Goal: Answer question/provide support

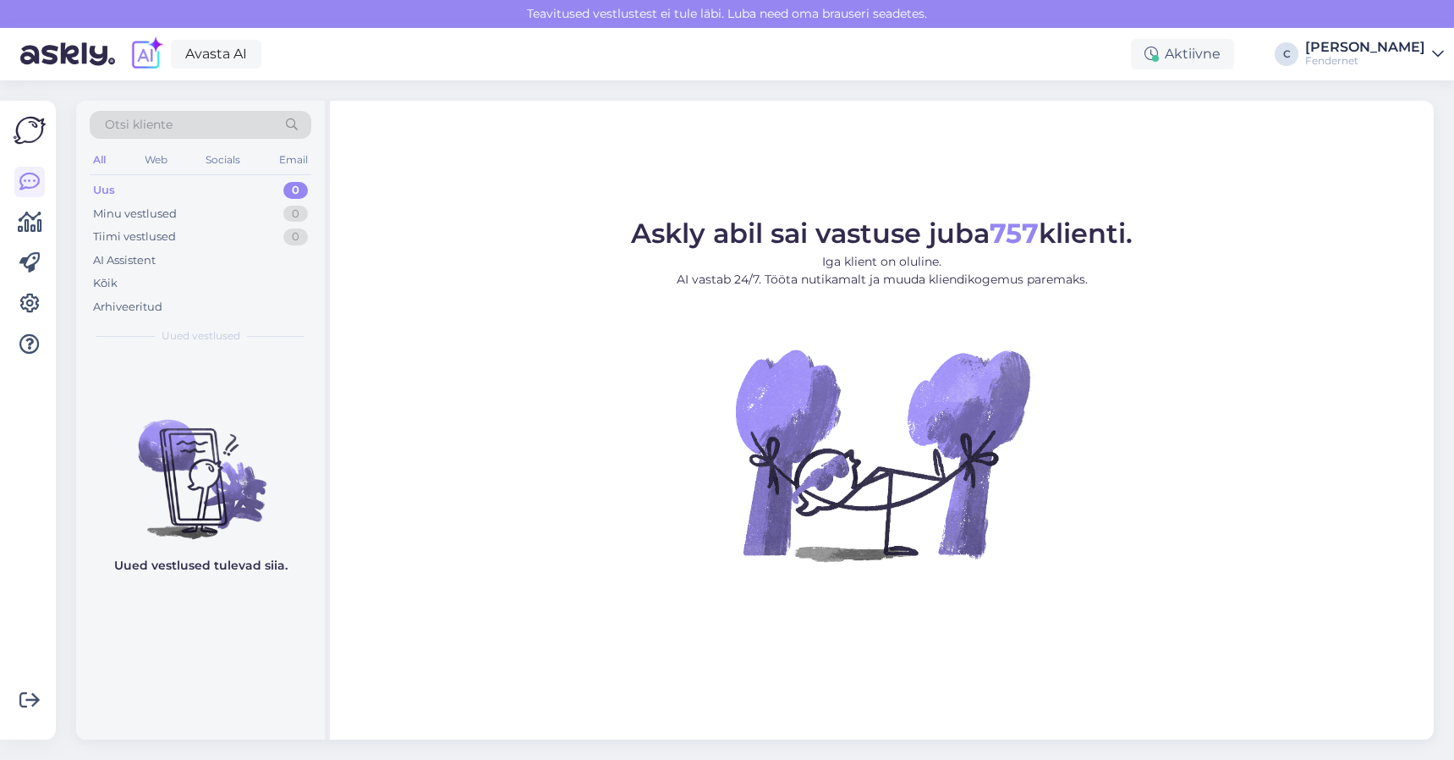
click at [145, 318] on div "Otsi kliente All Web Socials Email Uus 0 Minu vestlused 0 Tiimi vestlused 0 AI …" at bounding box center [200, 227] width 249 height 253
click at [150, 300] on div "Arhiveeritud" at bounding box center [127, 307] width 69 height 17
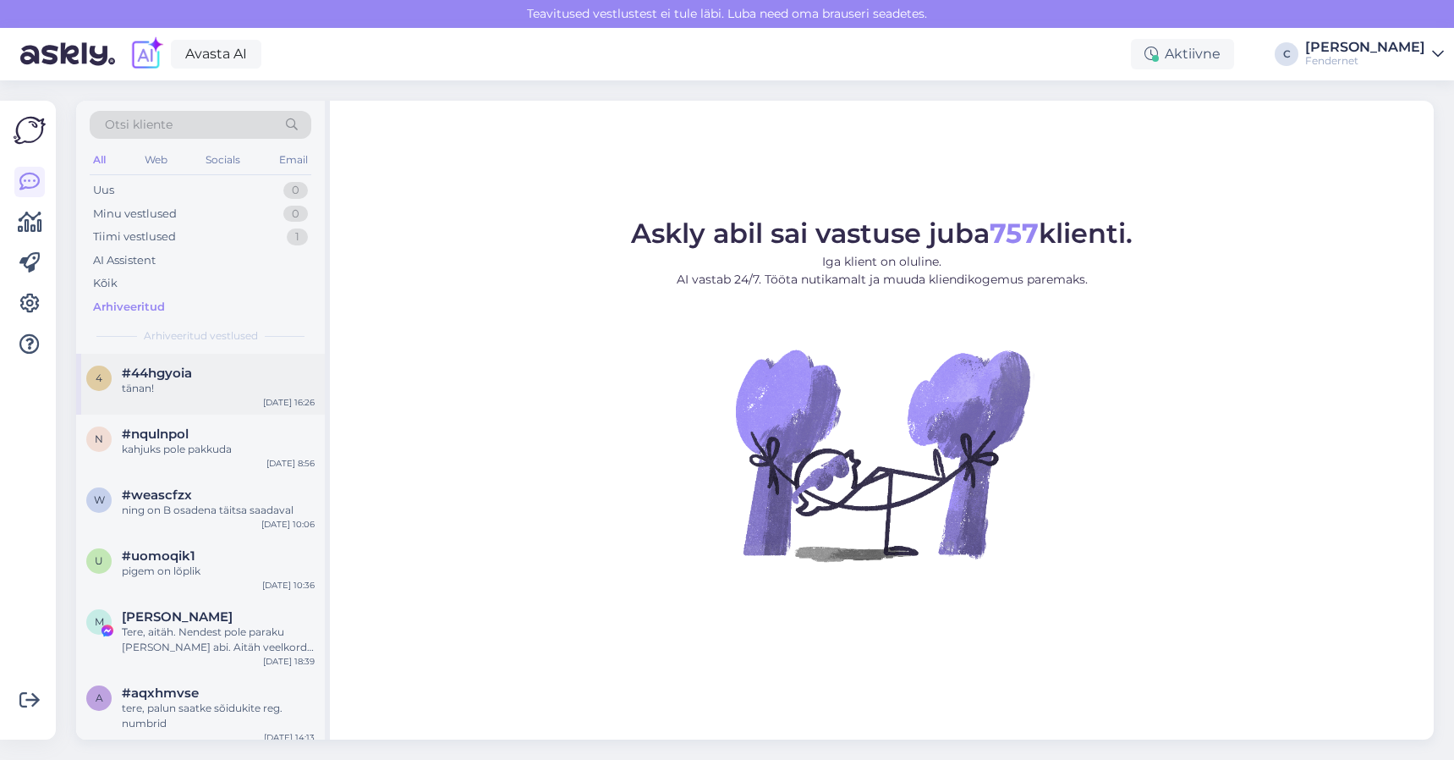
click at [242, 404] on div "4 #44hgyoia tänan! [DATE] 16:26" at bounding box center [200, 384] width 249 height 61
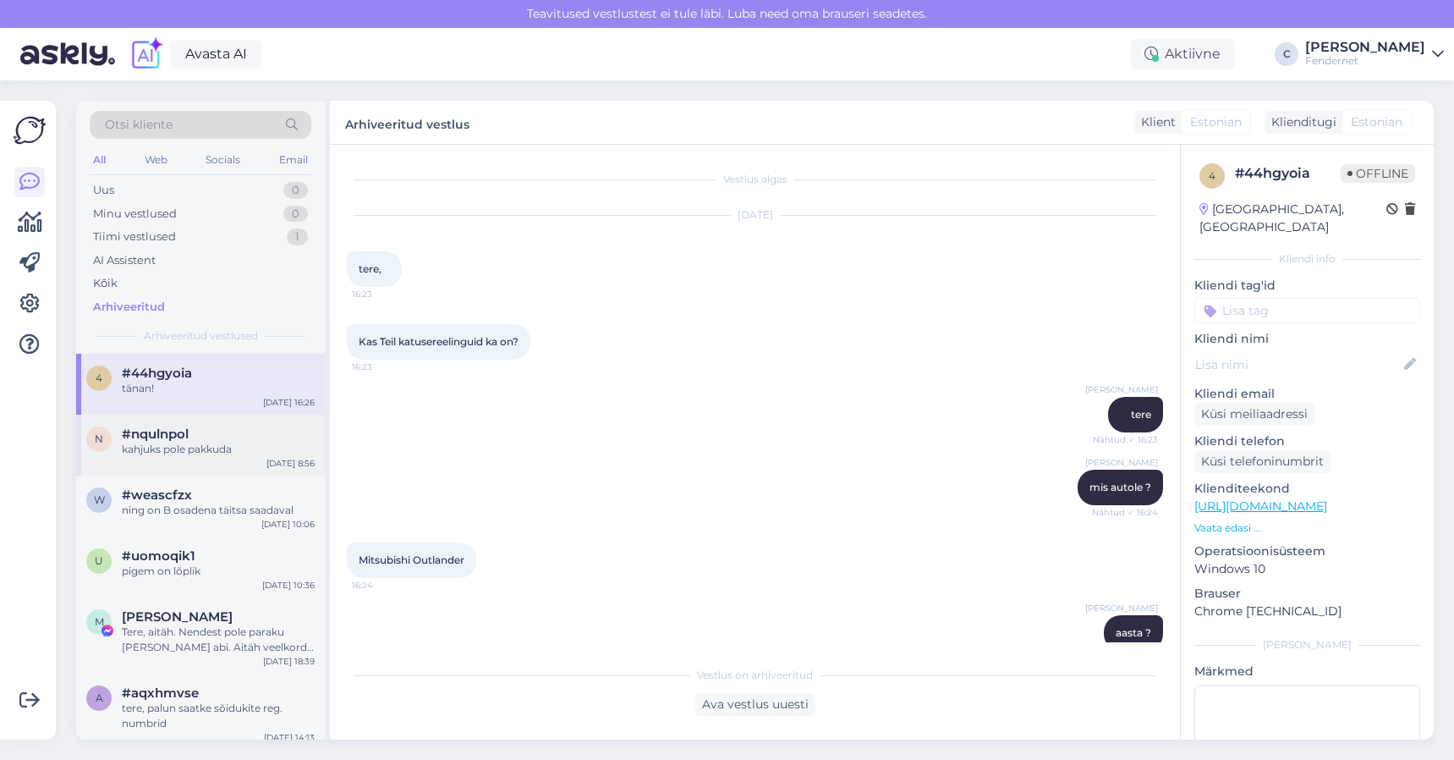
scroll to position [437, 0]
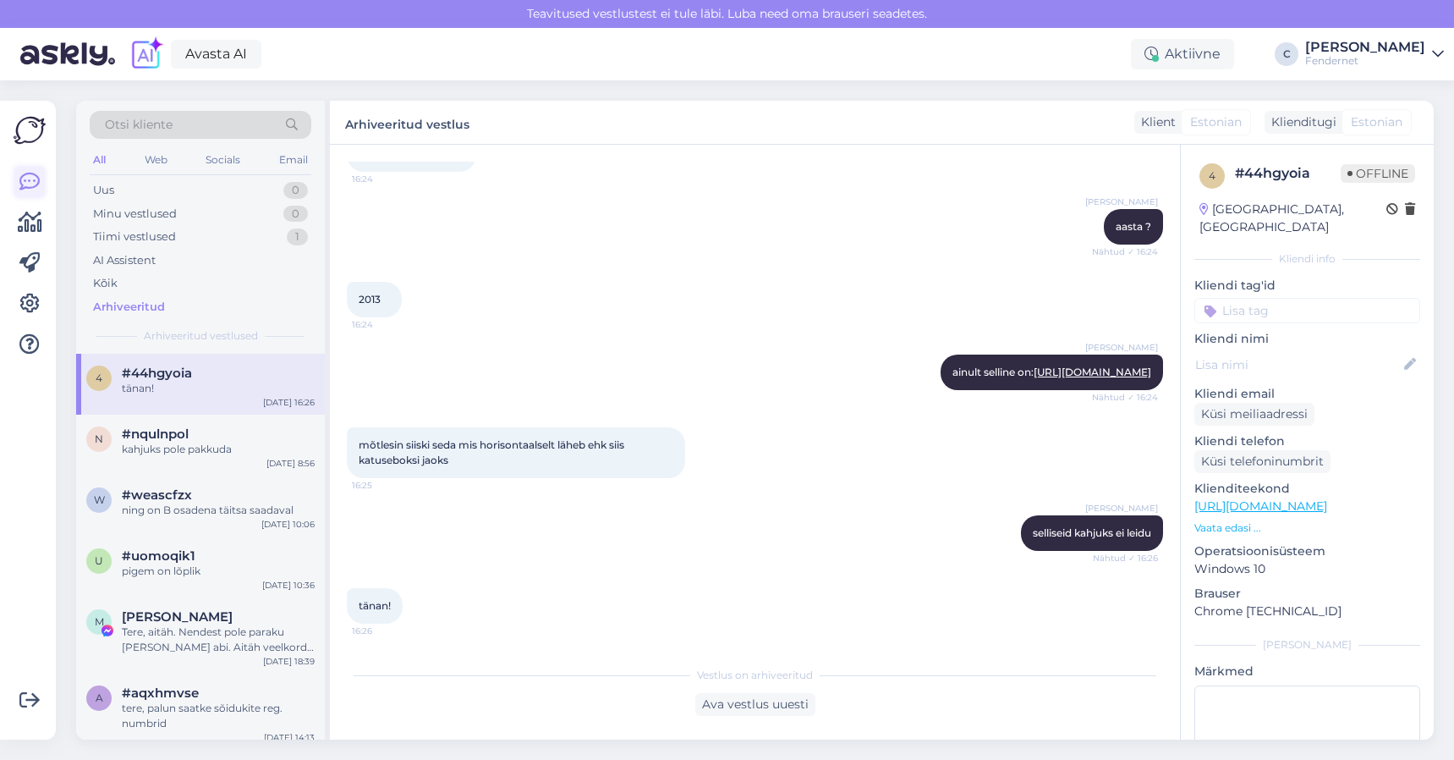
click at [29, 173] on icon at bounding box center [29, 182] width 20 height 20
click at [126, 185] on div "Uus 0" at bounding box center [201, 191] width 222 height 24
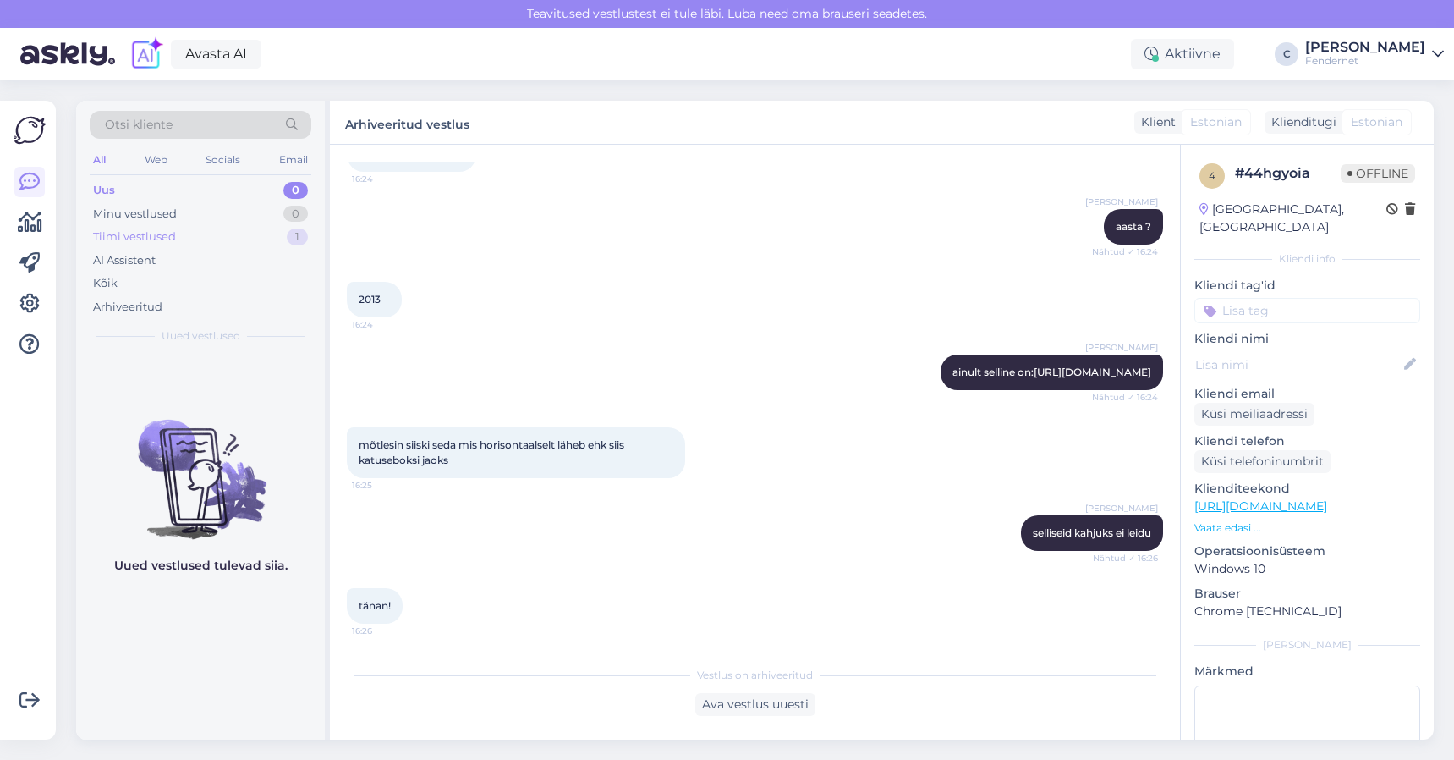
click at [121, 238] on div "Tiimi vestlused" at bounding box center [134, 236] width 83 height 17
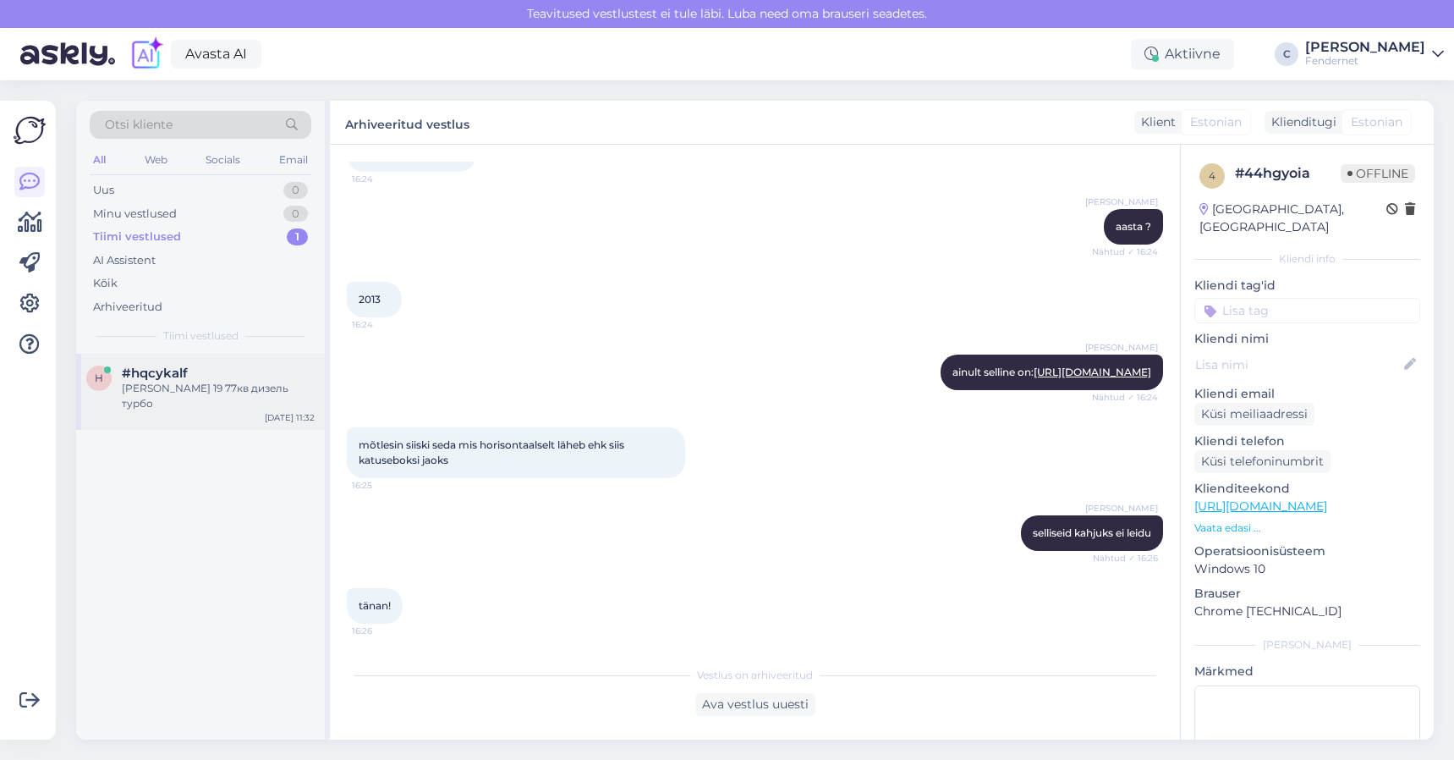
click at [186, 388] on div "[PERSON_NAME] 19 77кв дизель турбо" at bounding box center [218, 396] width 193 height 30
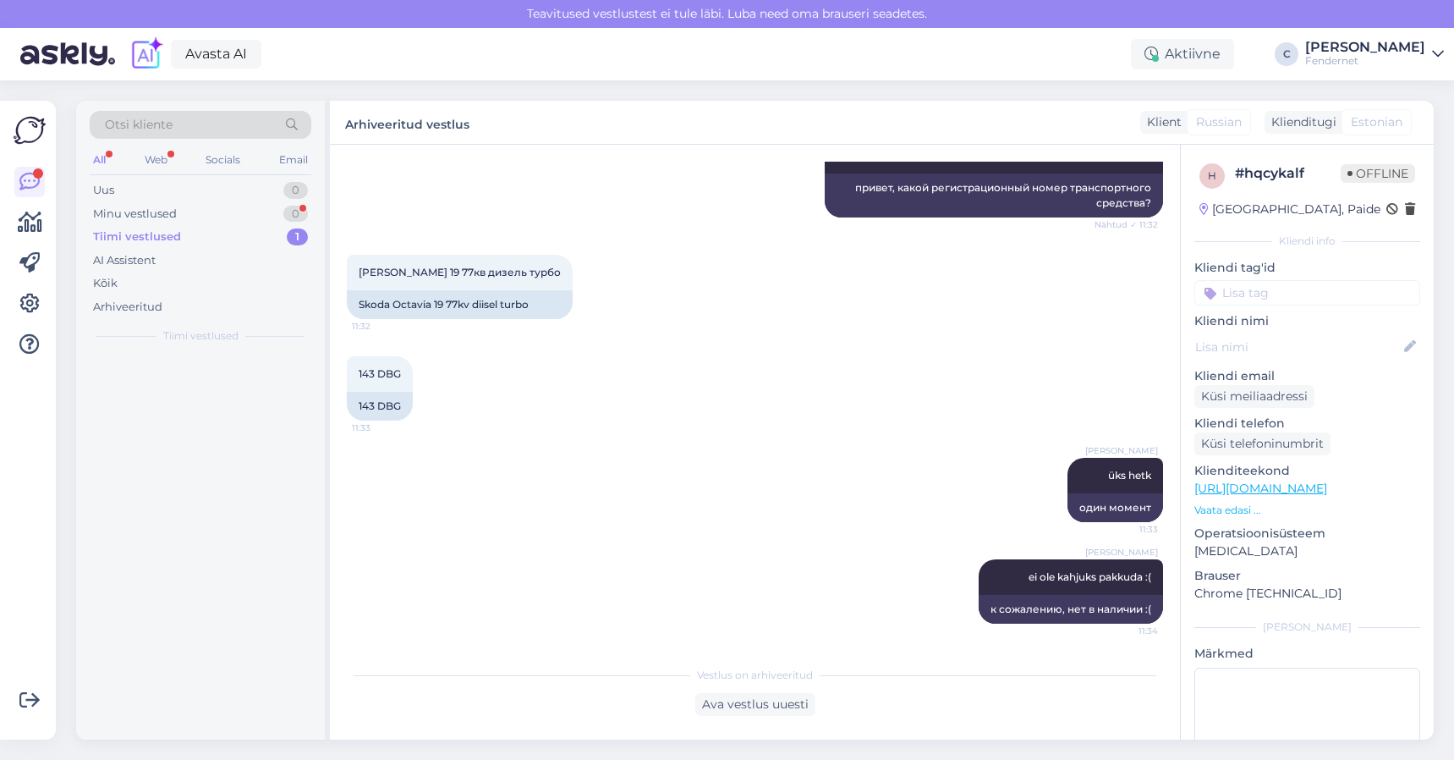
scroll to position [215, 0]
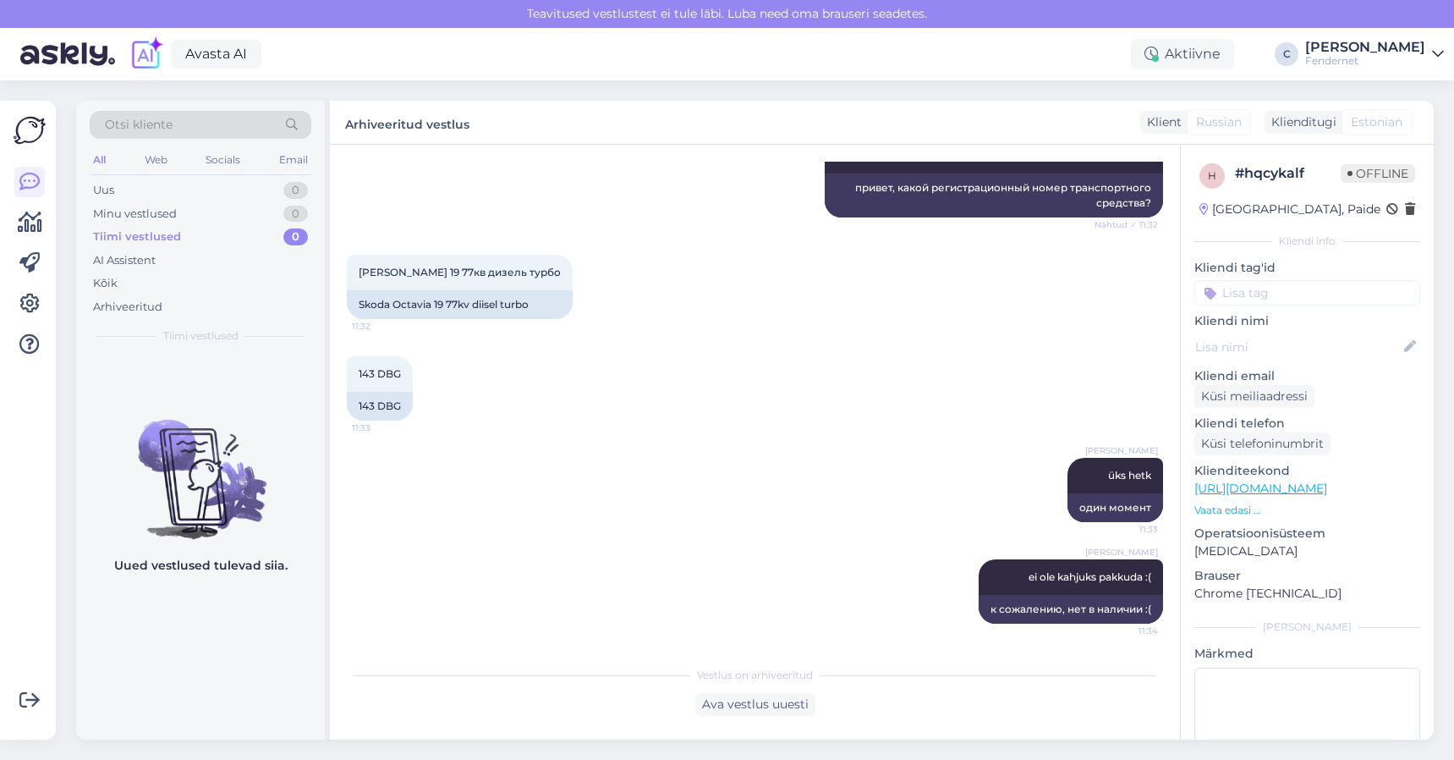
click at [552, 439] on div "[PERSON_NAME] üks hetk 11:33 один момент" at bounding box center [755, 490] width 816 height 102
click at [165, 182] on div "Uus 1" at bounding box center [201, 191] width 222 height 24
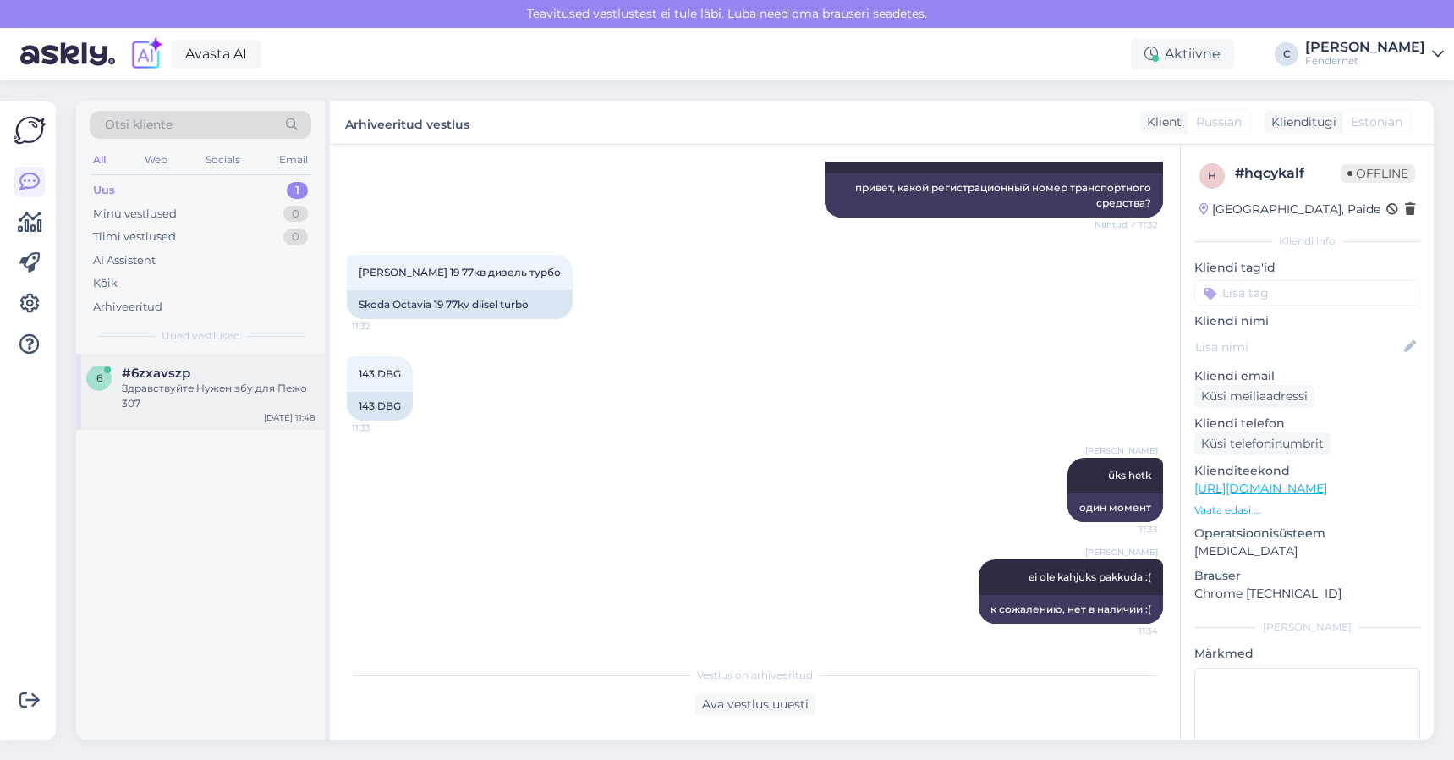
click at [204, 355] on div "6 #6zxavszp Здравствуйте.Нужен эбу для Пежо 307 [DATE] 11:48" at bounding box center [200, 392] width 249 height 76
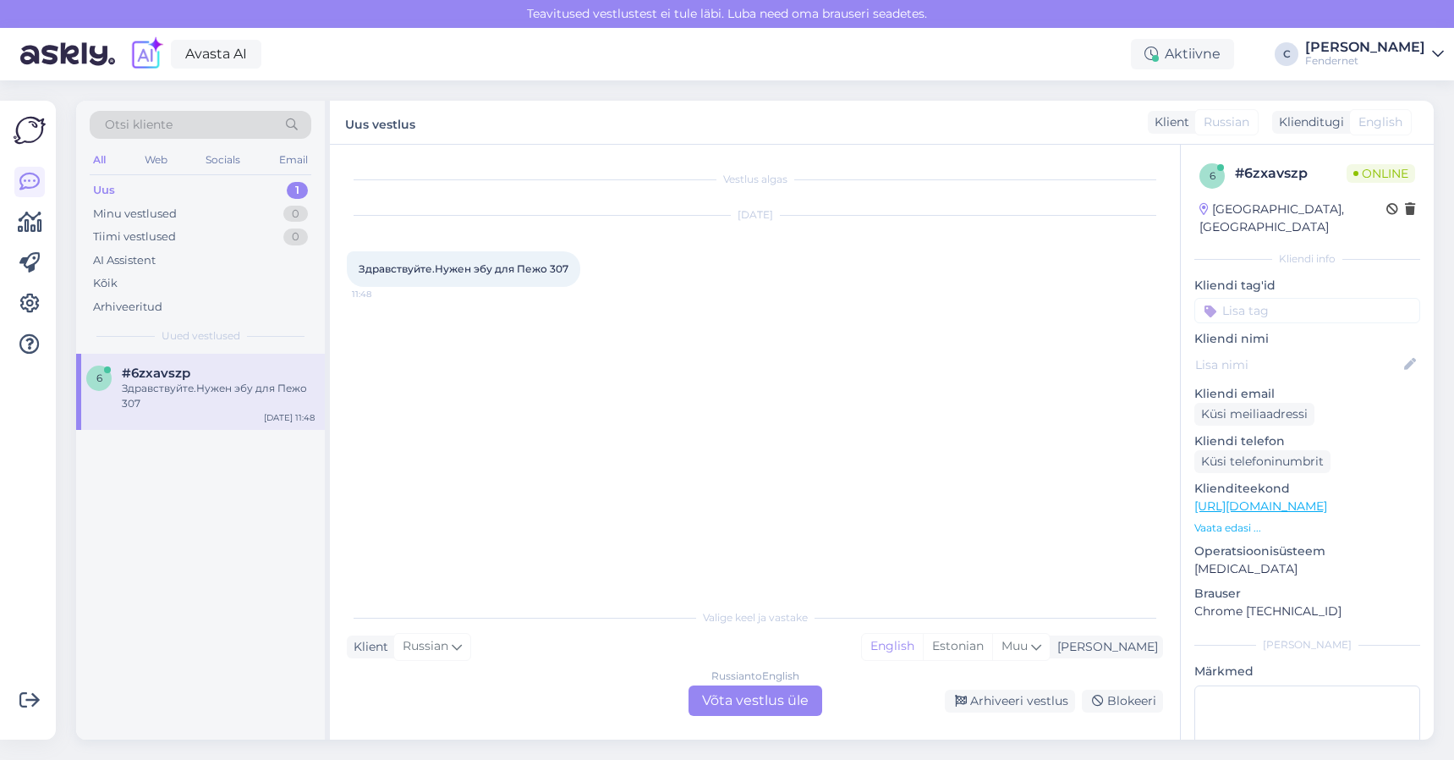
scroll to position [0, 0]
click at [778, 700] on div "Russian to English Võta vestlus üle" at bounding box center [756, 700] width 134 height 30
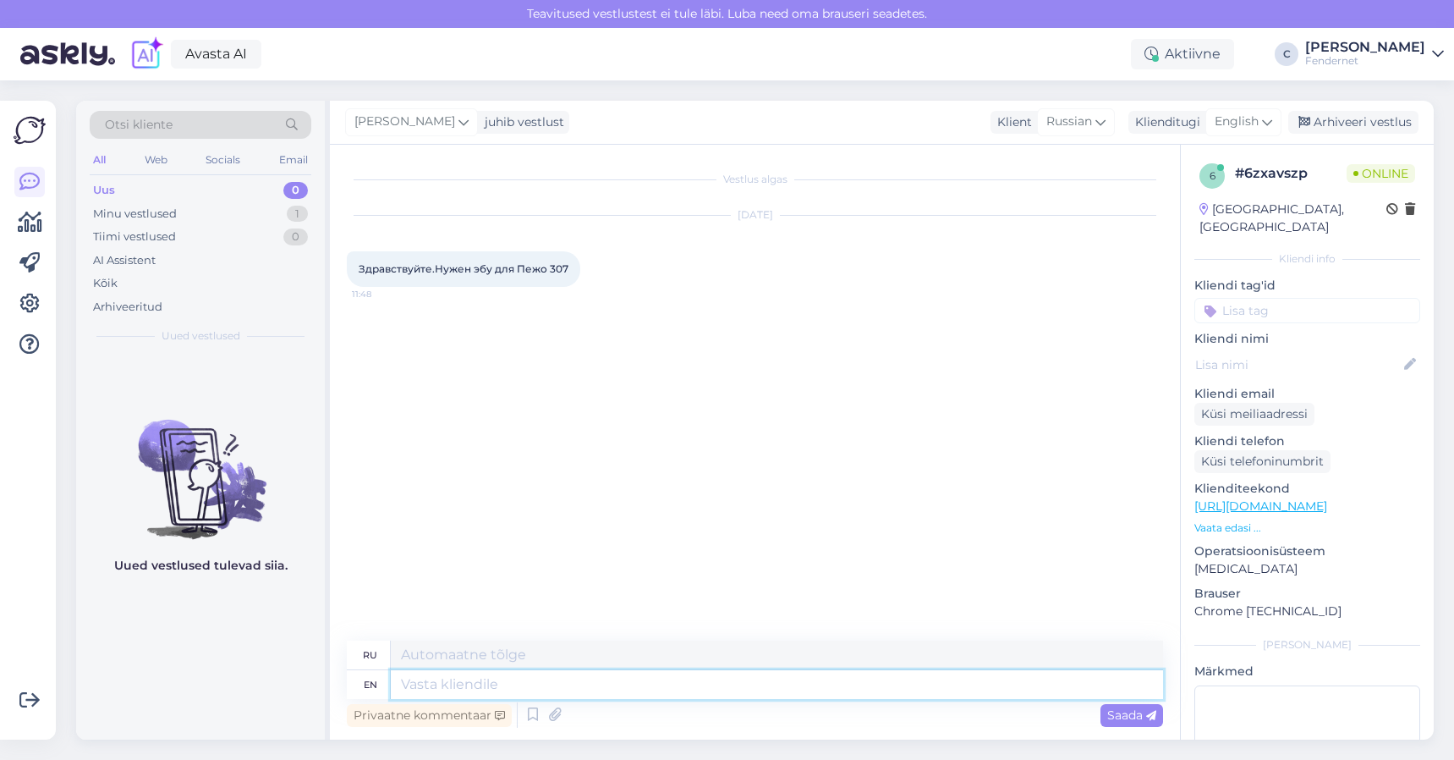
click at [908, 685] on textarea at bounding box center [777, 684] width 772 height 29
type textarea "Hello"
type textarea "Привет"
type textarea "Hello"
click at [1151, 715] on icon at bounding box center [1151, 716] width 10 height 10
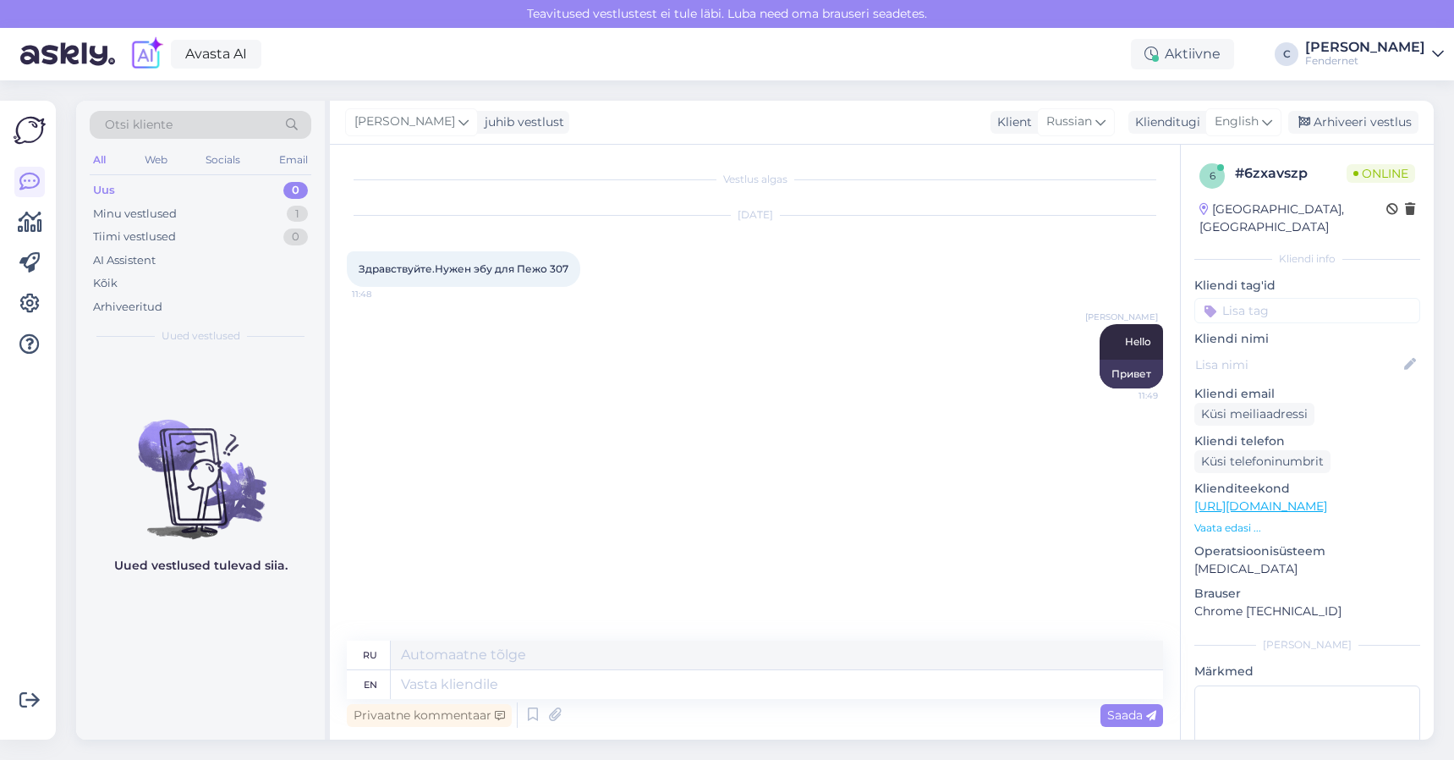
click at [506, 294] on div "[DATE] Здравствуйте.Нужен эбу для Пежо 307 11:48" at bounding box center [755, 251] width 816 height 108
click at [511, 277] on div "Здравствуйте.Нужен эбу для Пежо 307 11:48" at bounding box center [463, 269] width 233 height 36
copy div "Здравствуйте.Нужен эбу для Пежо 307 11:48"
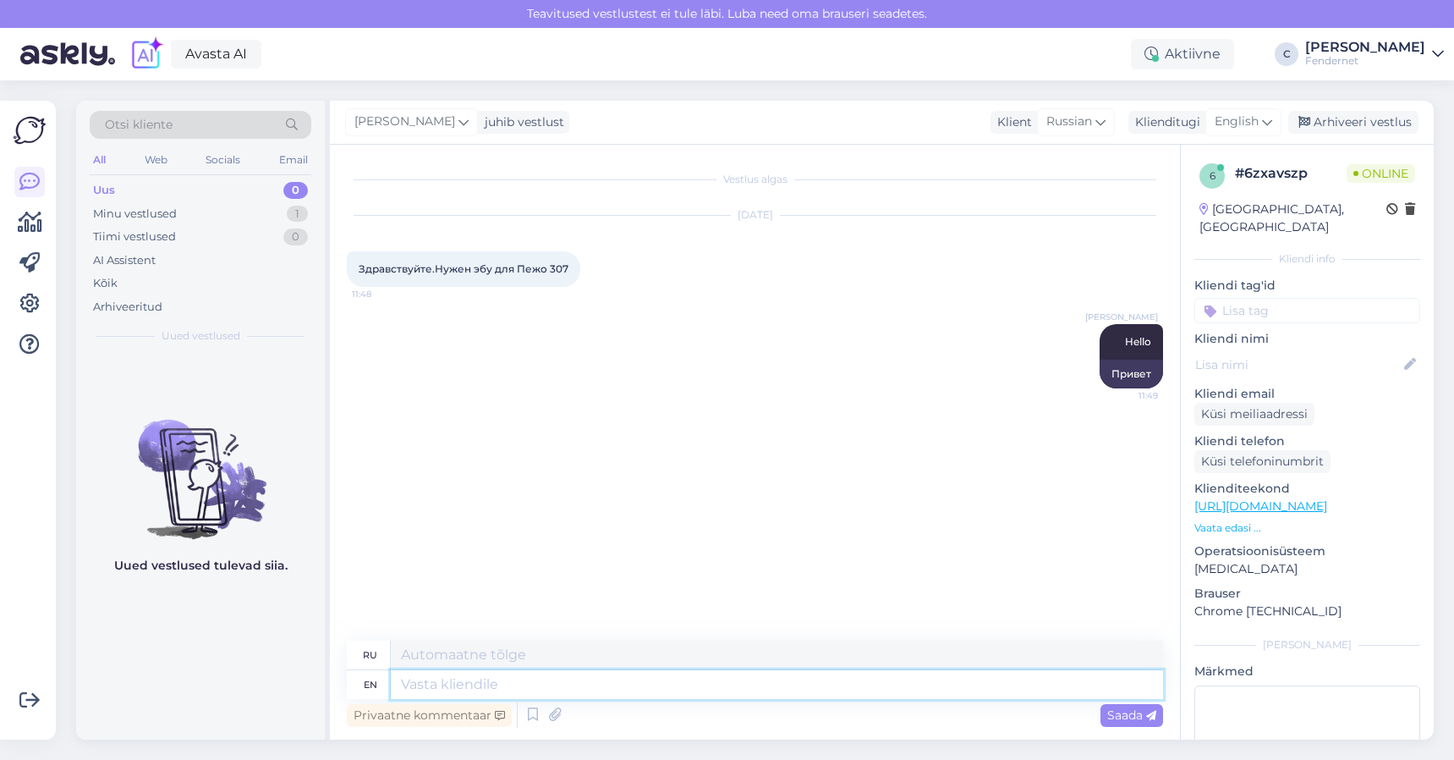
click at [571, 675] on textarea at bounding box center [777, 684] width 772 height 29
type textarea "Whats y"
type textarea "Что"
type textarea "Whats your"
type textarea "Что твое"
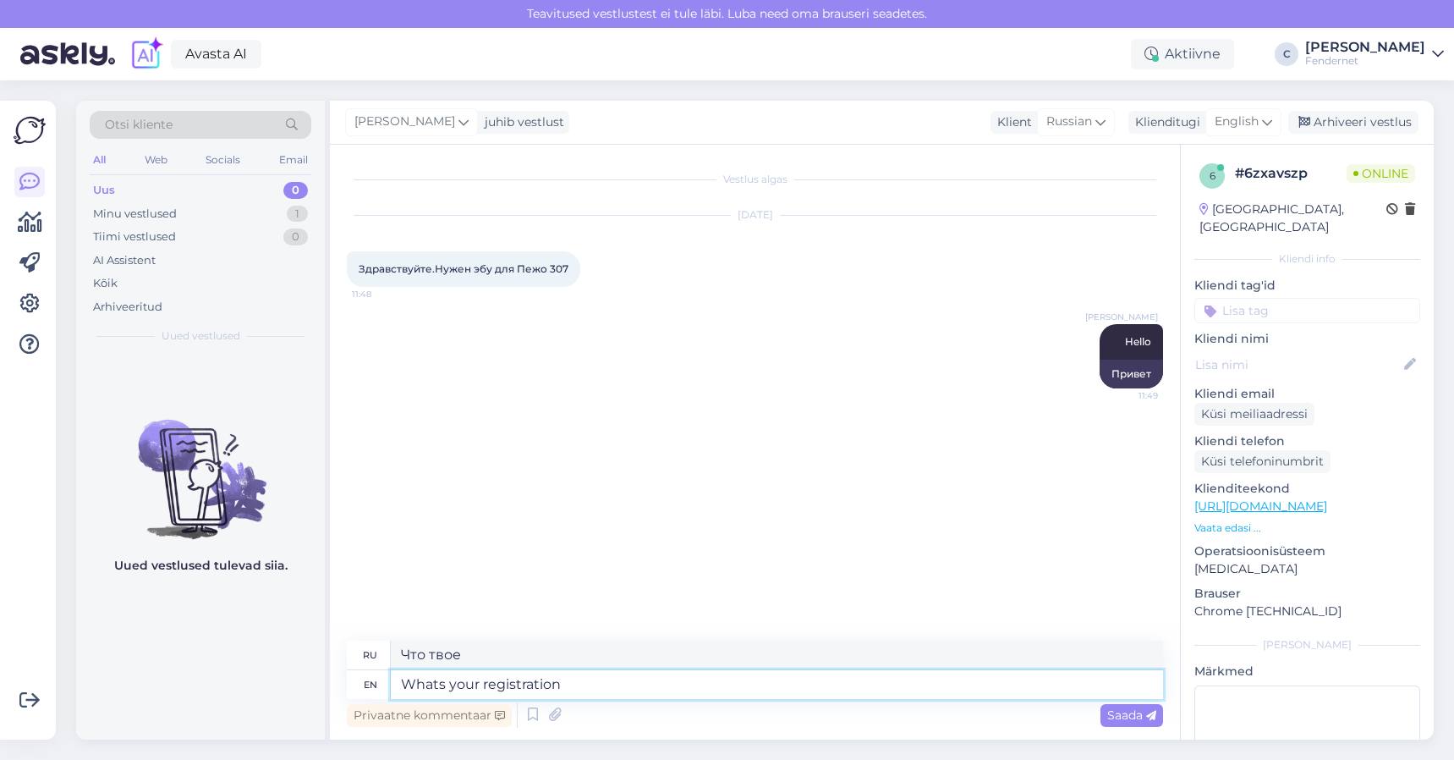
type textarea "Whats your registration n"
type textarea "Какая у тебя регистрация?"
type textarea "Whats your registration number"
type textarea "Какой у вас регистрационный номер?"
type textarea "Whats your registration number"
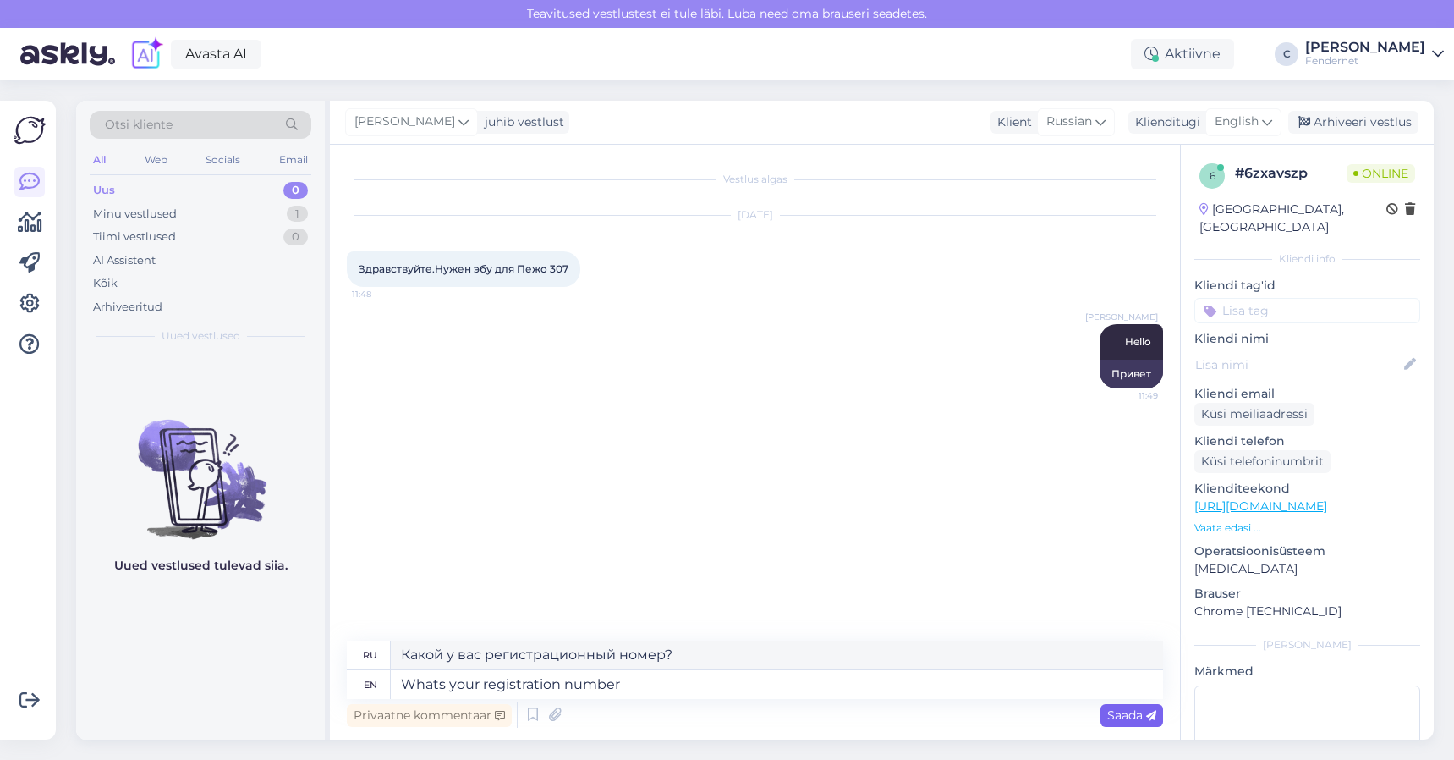
click at [1110, 720] on span "Saada" at bounding box center [1131, 714] width 49 height 15
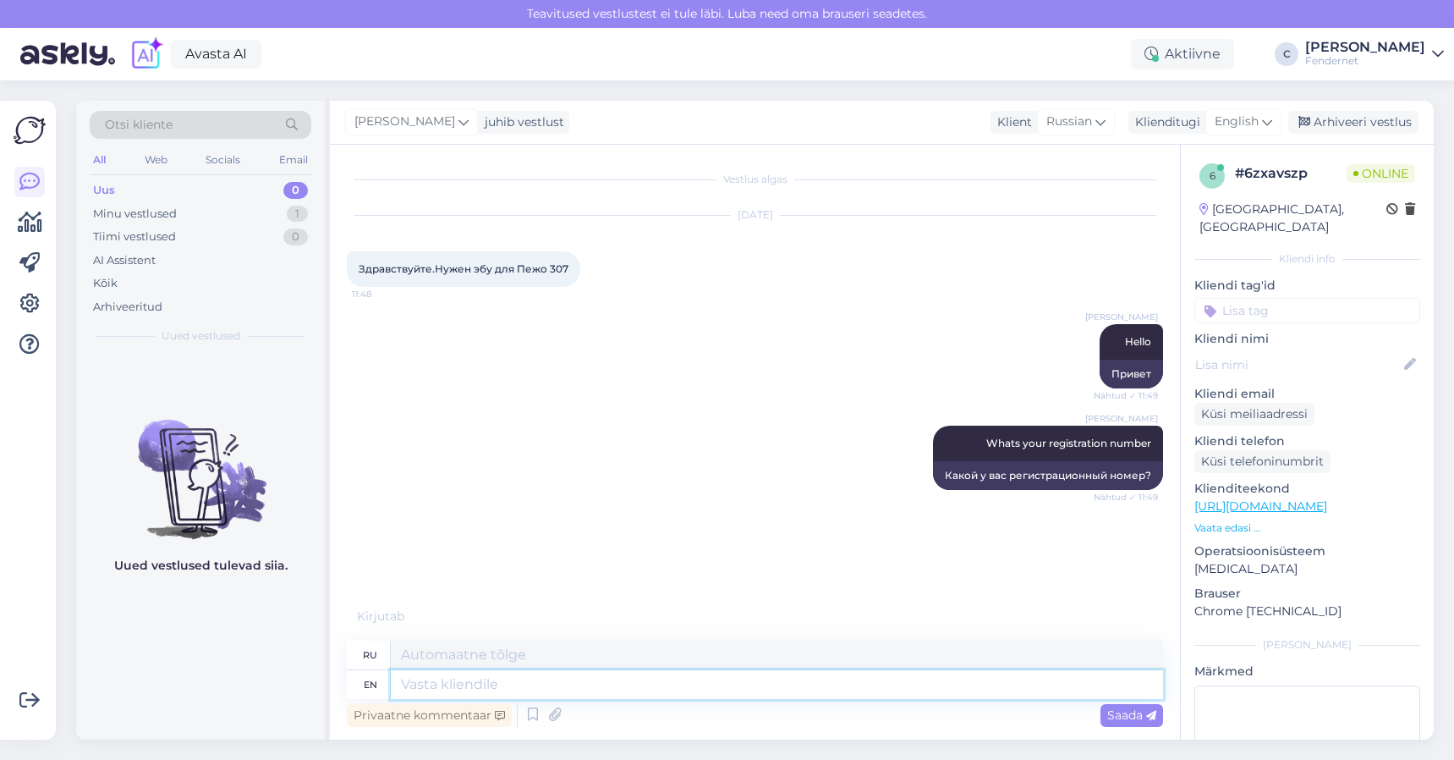
click at [597, 684] on textarea at bounding box center [777, 684] width 772 height 29
click at [390, 550] on span "550MFG" at bounding box center [380, 544] width 42 height 13
copy div "550MFG 11:50"
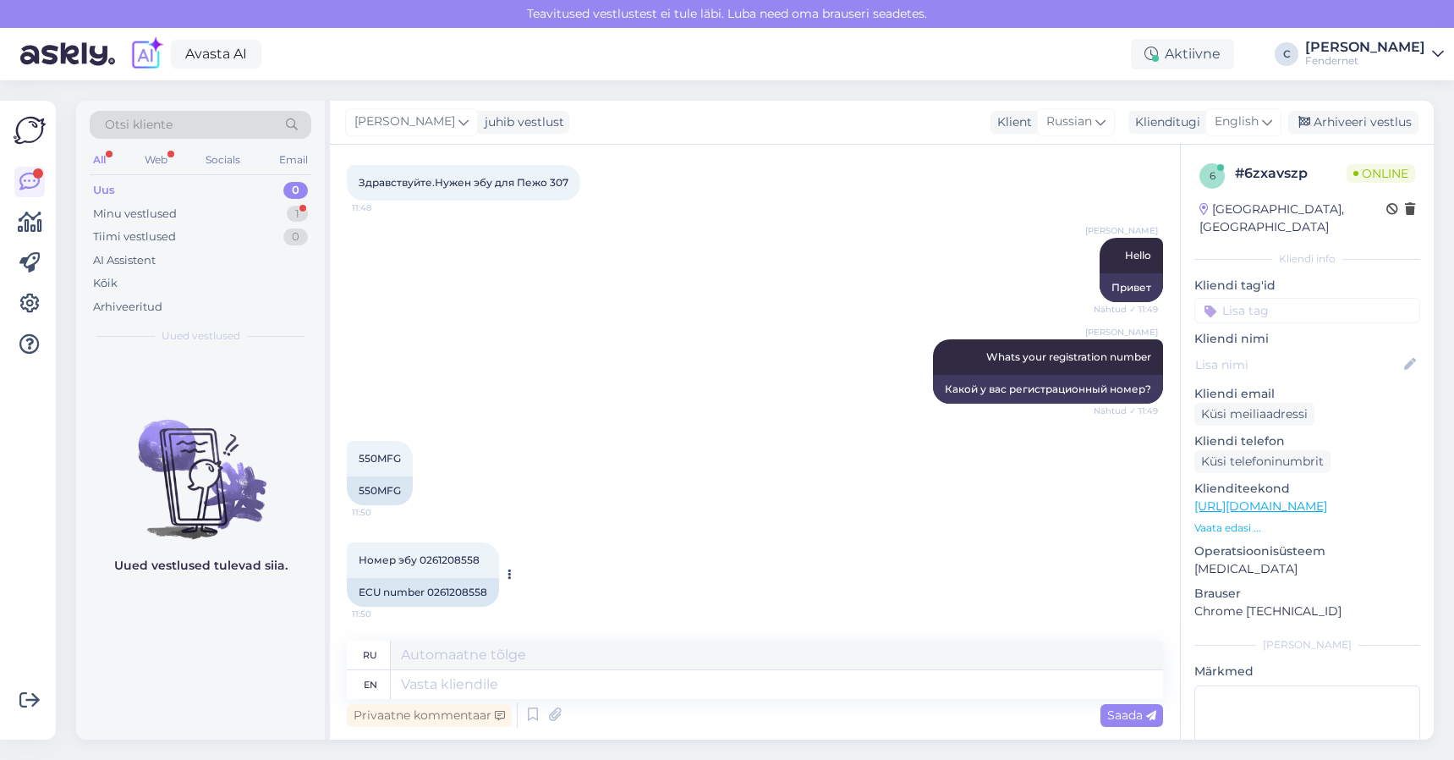
click at [470, 590] on div "ECU number 0261208558" at bounding box center [423, 592] width 152 height 29
copy div "0261208558"
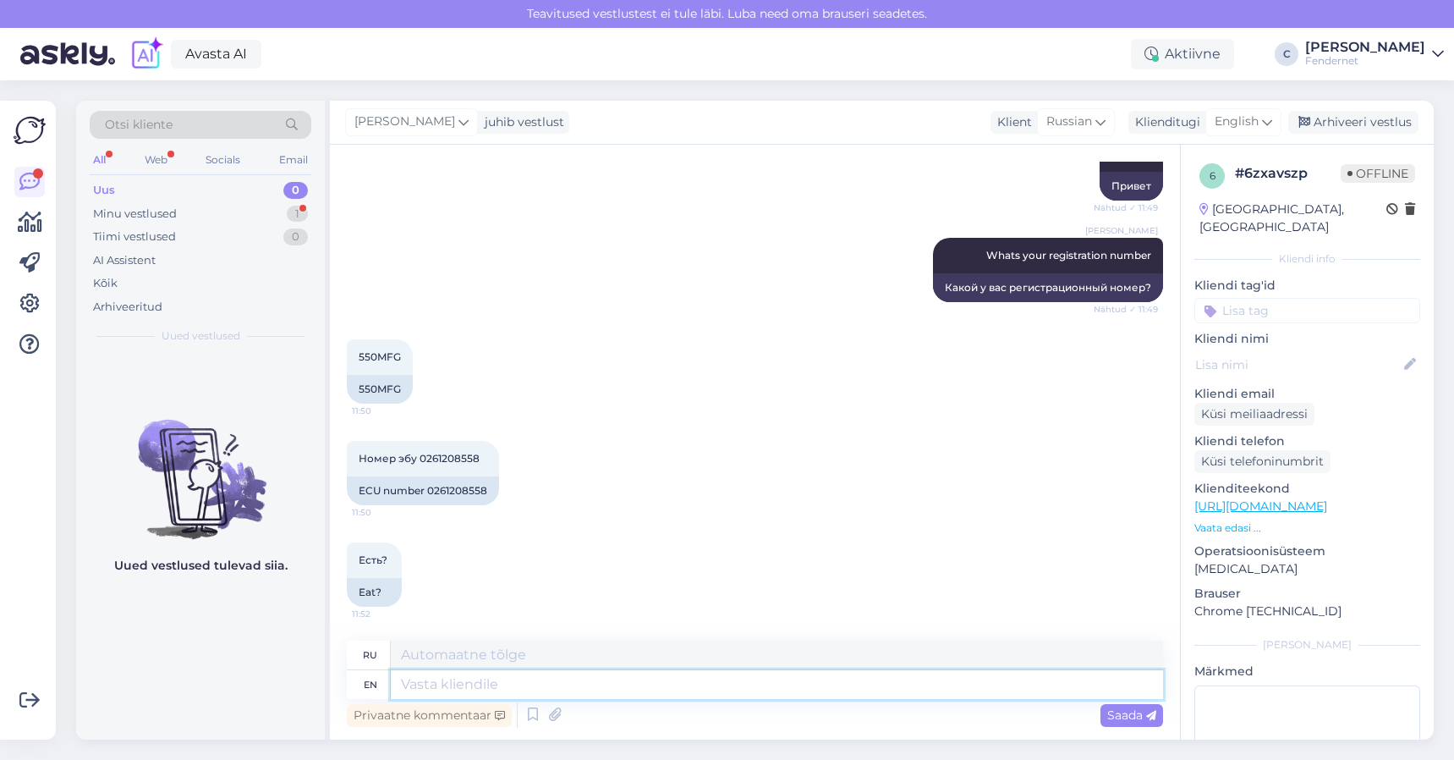
click at [762, 682] on textarea at bounding box center [777, 684] width 772 height 29
paste textarea "w"
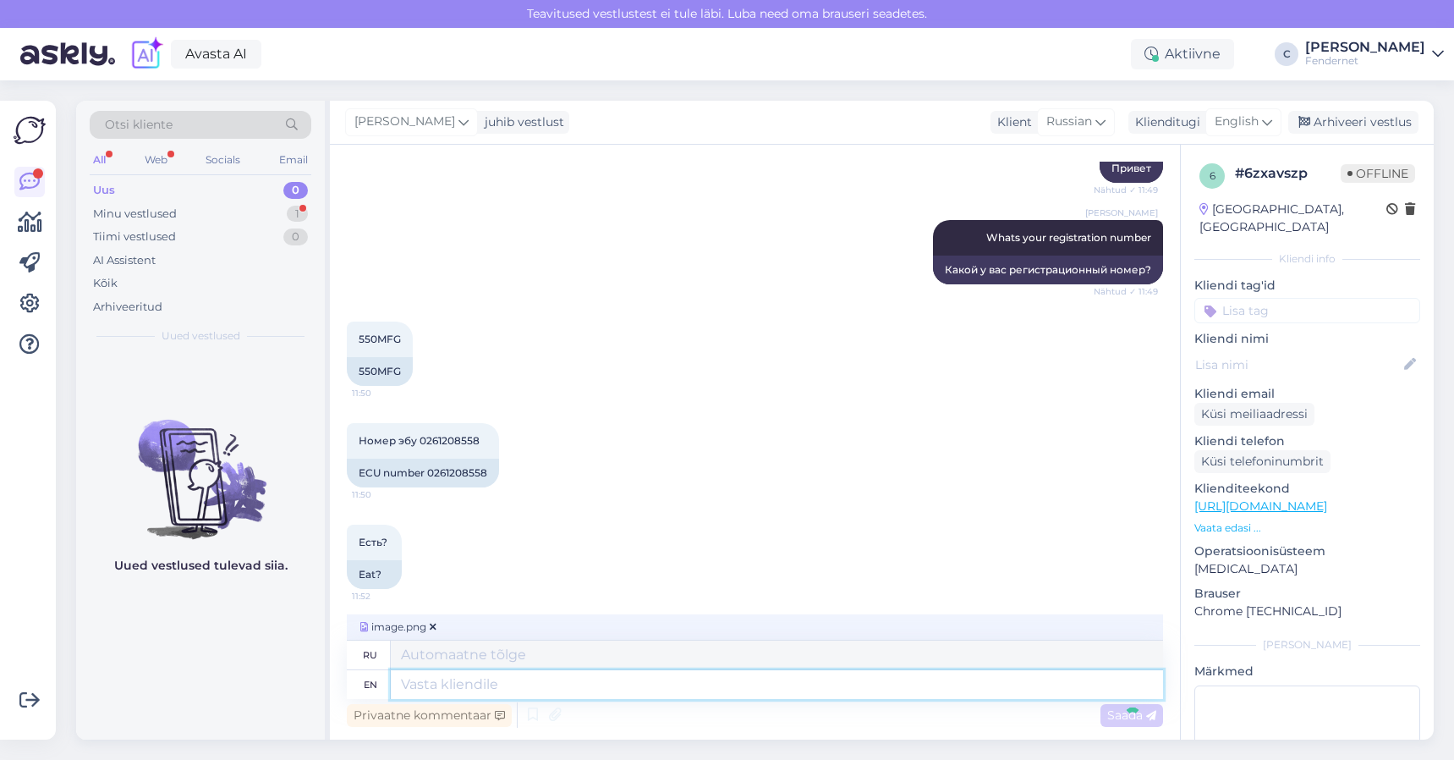
scroll to position [294, 0]
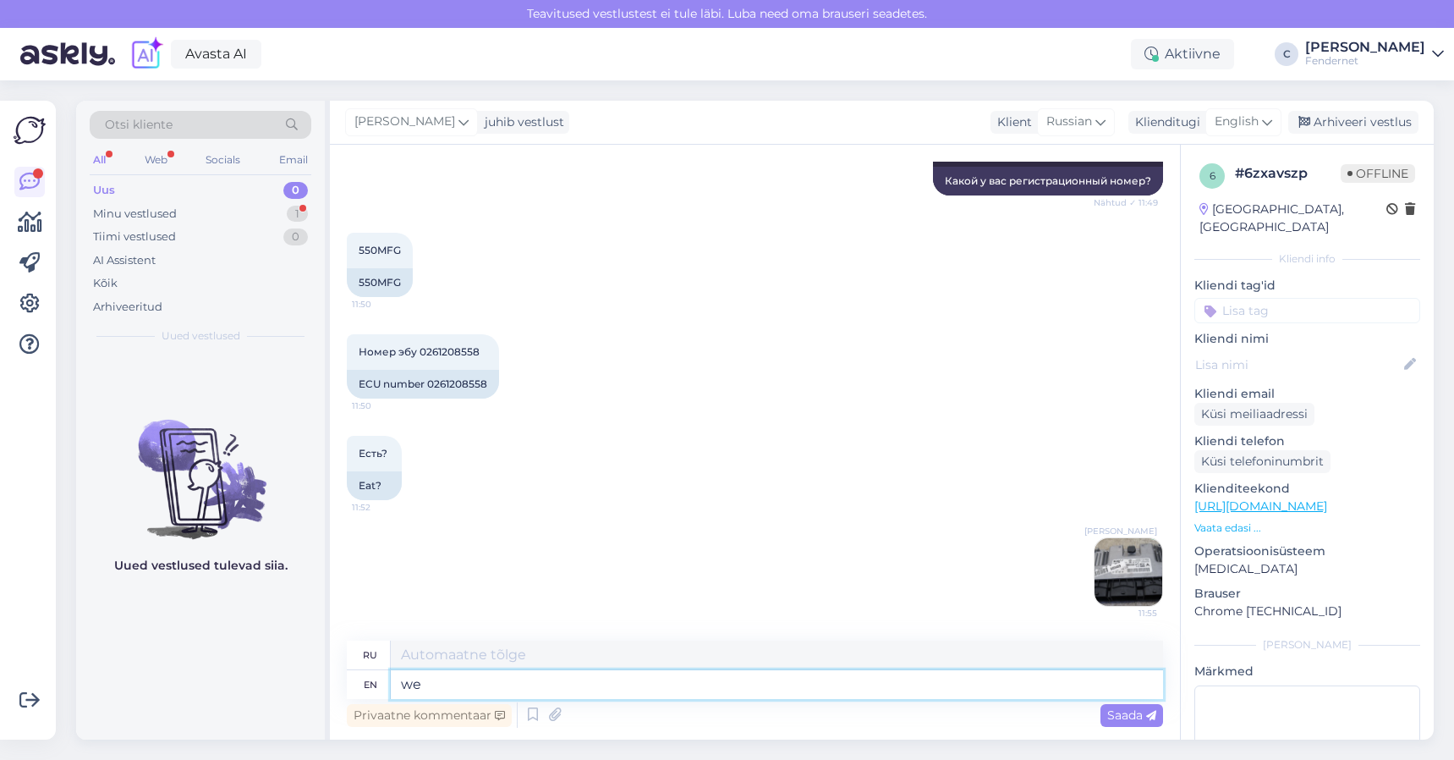
type textarea "we c"
type textarea "мы"
type textarea "we could o"
type textarea "мы могли бы"
type textarea "we could order fr"
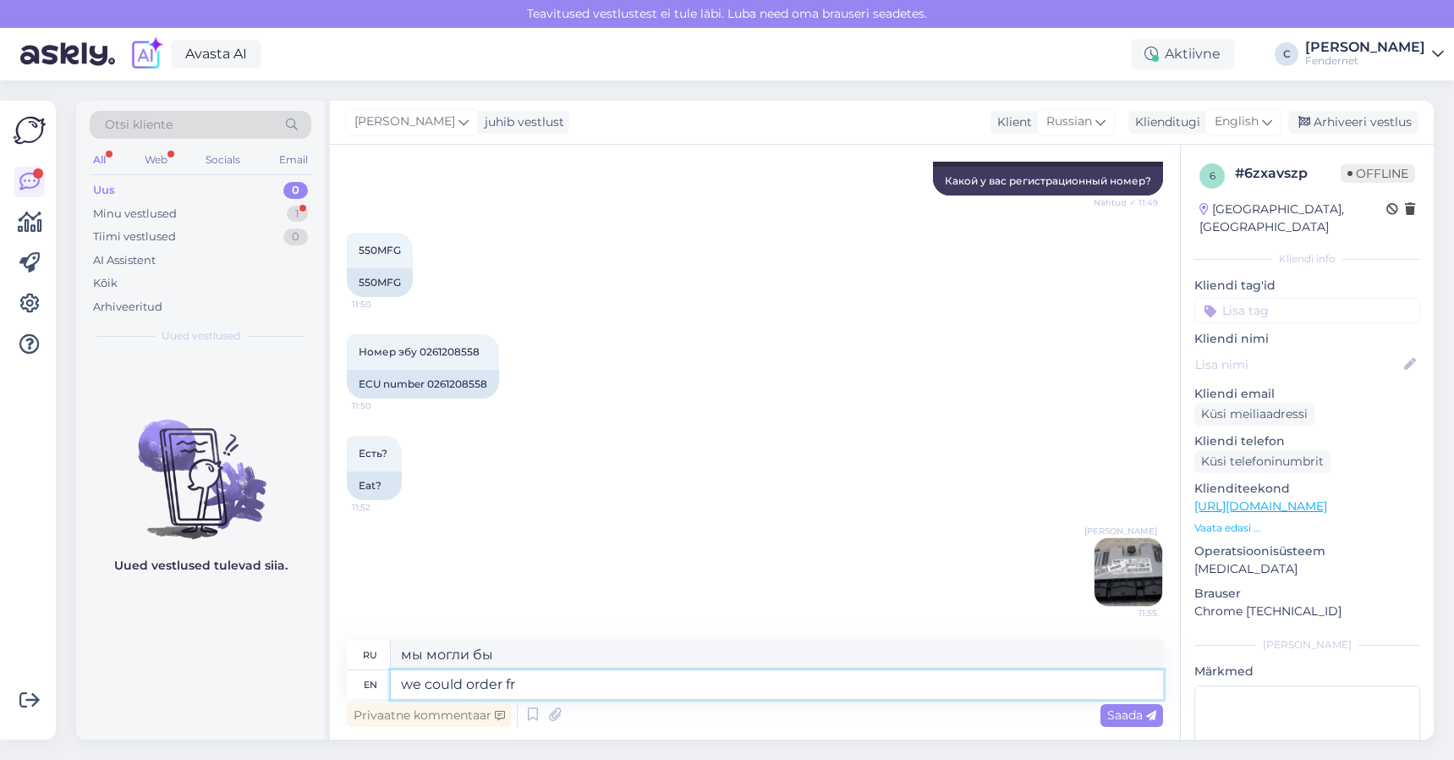
type textarea "мы могли бы заказать"
type textarea "we could order from o"
type textarea "мы могли бы заказать у"
type textarea "we could order from our"
type textarea "мы могли бы заказать у нашего"
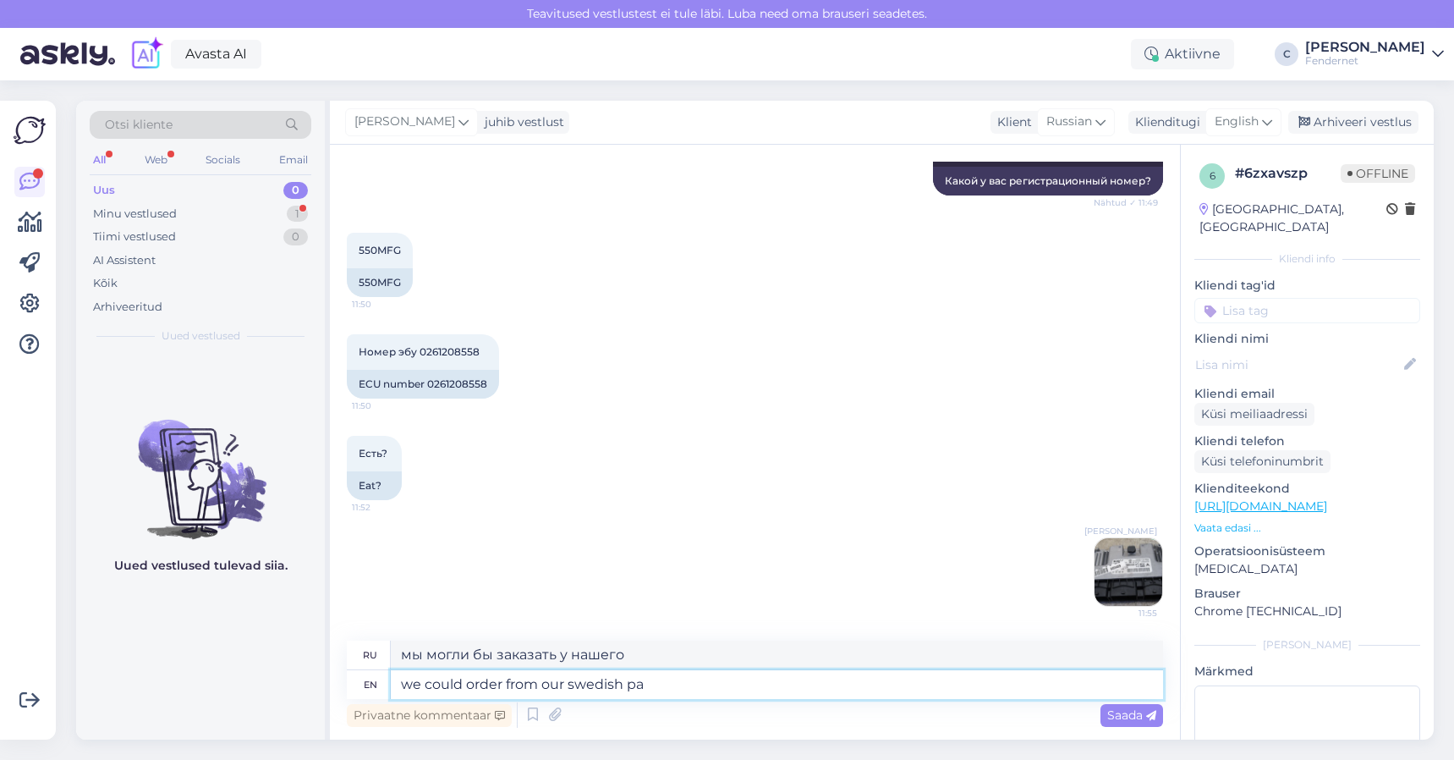
type textarea "we could order from our swedish par"
type textarea "мы могли бы заказать у наших [DEMOGRAPHIC_DATA]"
type textarea "we could order from our [DEMOGRAPHIC_DATA] partner"
type textarea "мы могли бы заказать у нашего [DEMOGRAPHIC_DATA] партнера"
type textarea "we could order from our swedish partner 700"
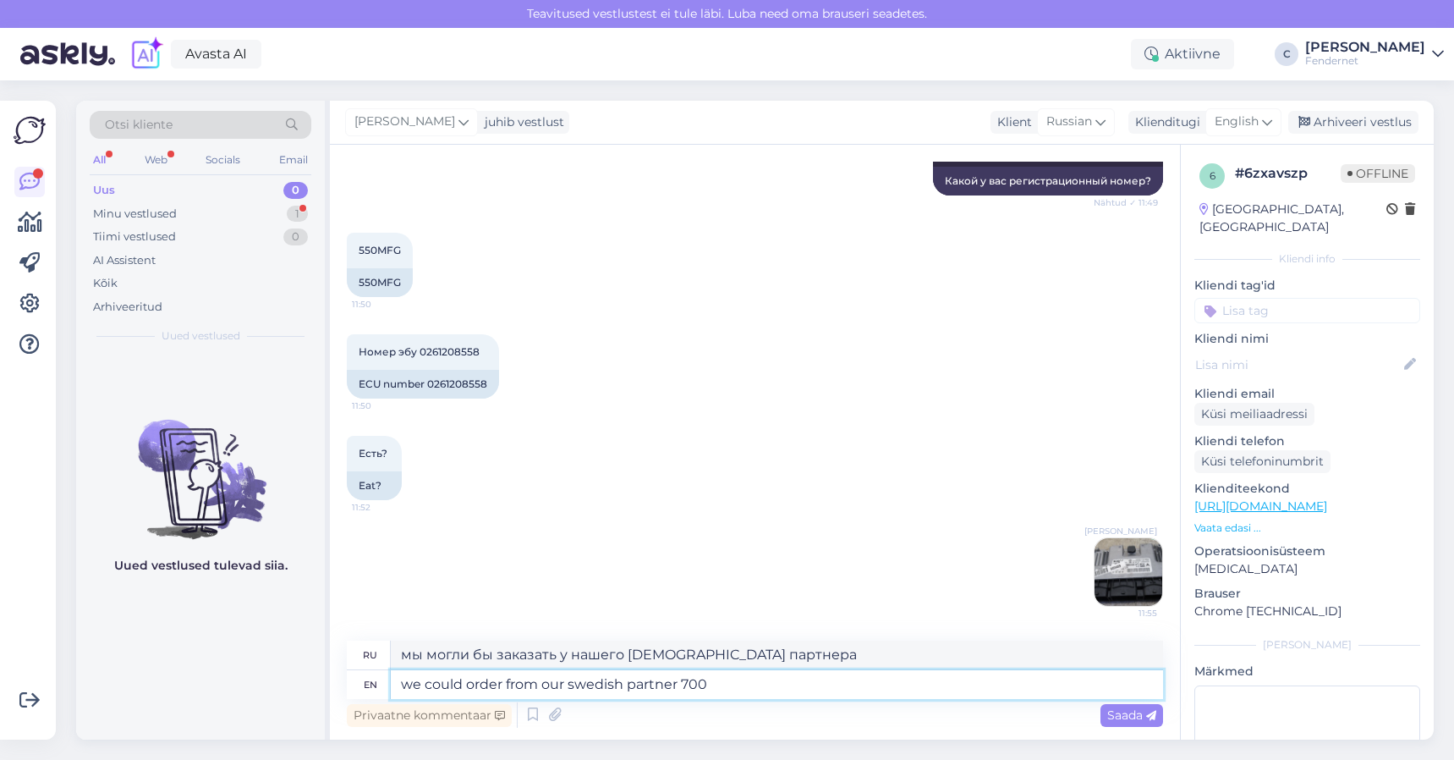
type textarea "мы могли бы заказать у нашего [DEMOGRAPHIC_DATA] партнера 700"
type textarea "we could order from our swedish partner 700€"
type textarea "мы могли бы заказать у нашего [DEMOGRAPHIC_DATA] партнера 700€"
type textarea "we could order from our swedish partner 700€,"
type textarea "мы могли бы заказать у нашего [DEMOGRAPHIC_DATA] партнера 700€,"
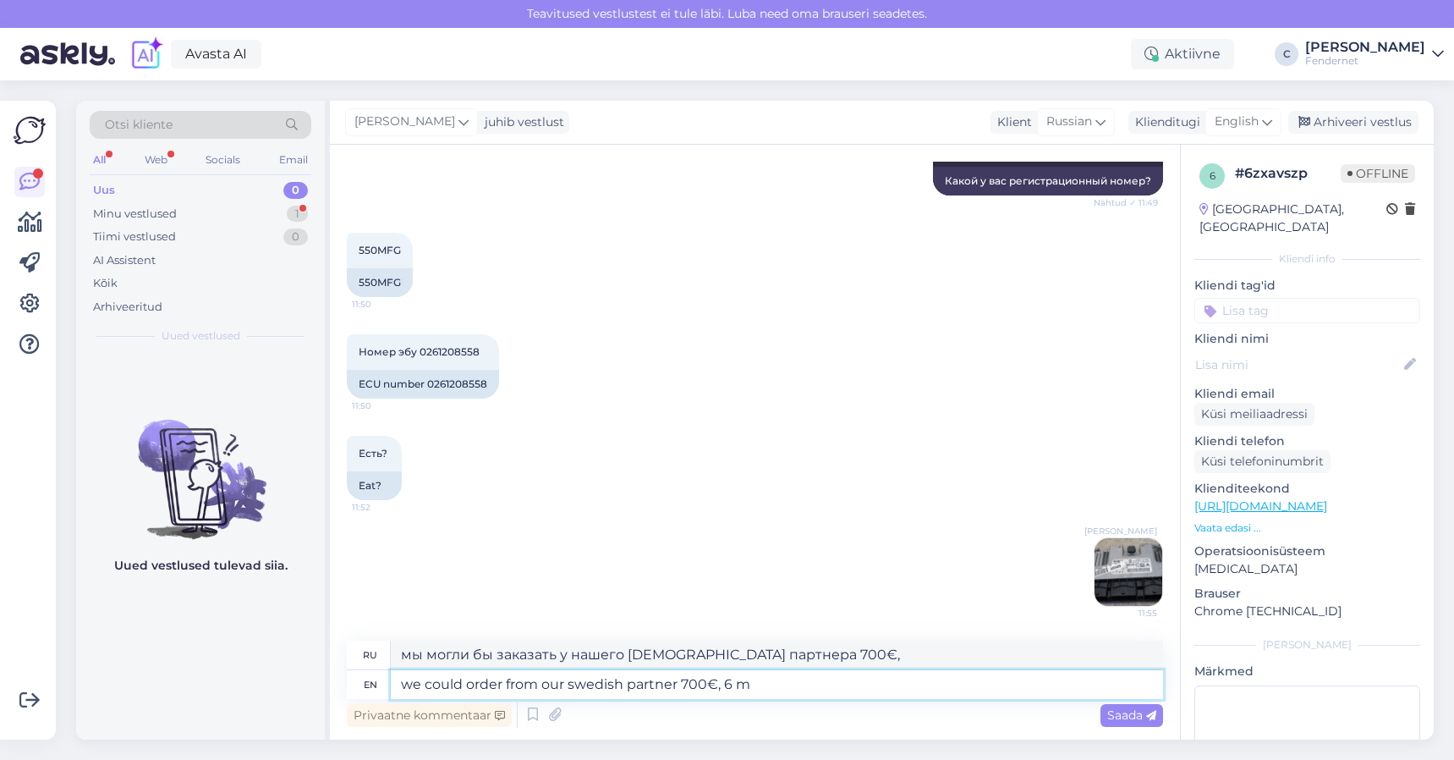
type textarea "we could order from our swedish partner 700€, 6 mo"
type textarea "мы могли бы заказать у нашего [DEMOGRAPHIC_DATA] партнера 700€, 6"
type textarea "we could order from our swedish partner 700€, 6 month"
type textarea "мы могли бы заказать у нашего [DEMOGRAPHIC_DATA] партнера 700€, 6 месяцев"
type textarea "we could order from our swedish partner 700€, 6 month warranty"
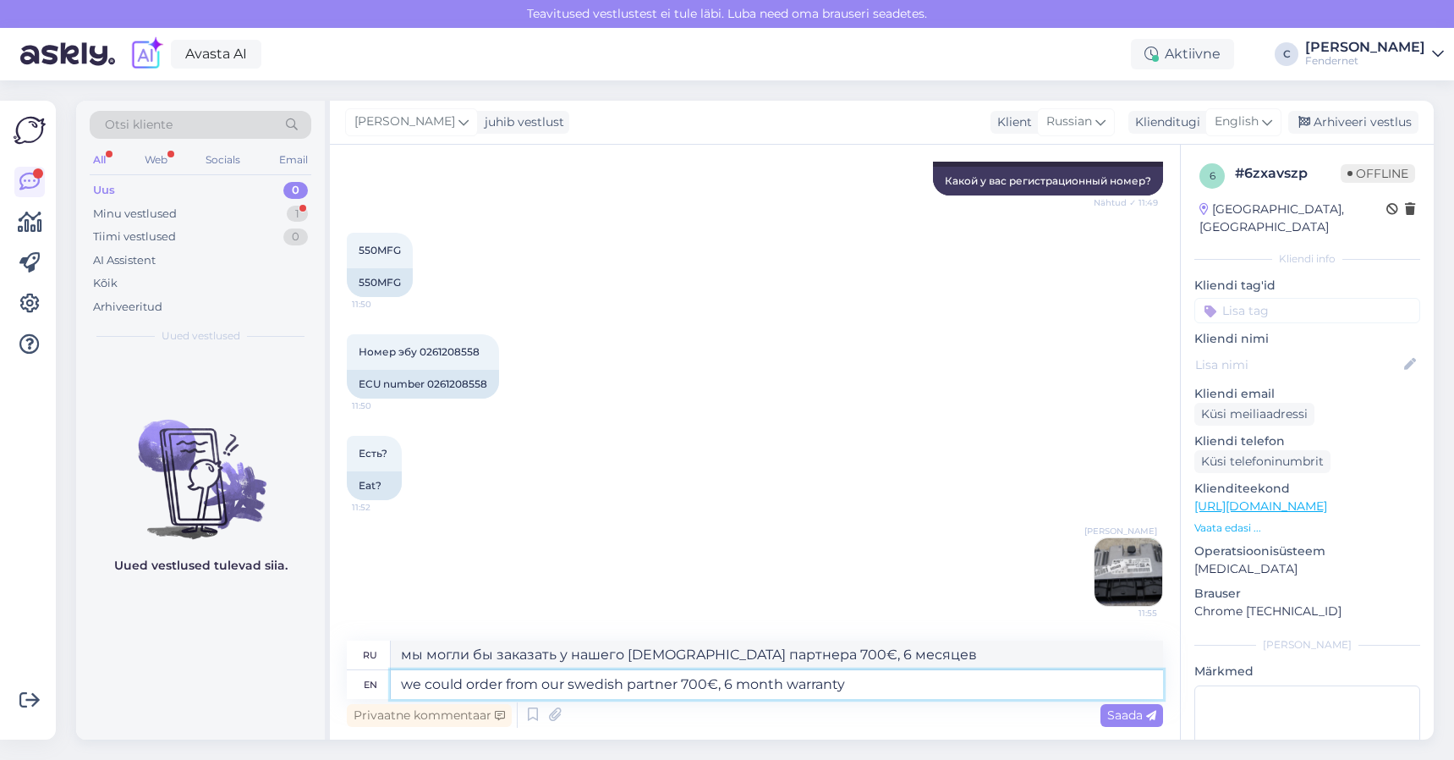
type textarea "мы могли бы заказать у нашего [DEMOGRAPHIC_DATA] партнера 700€, гарантия 6 меся…"
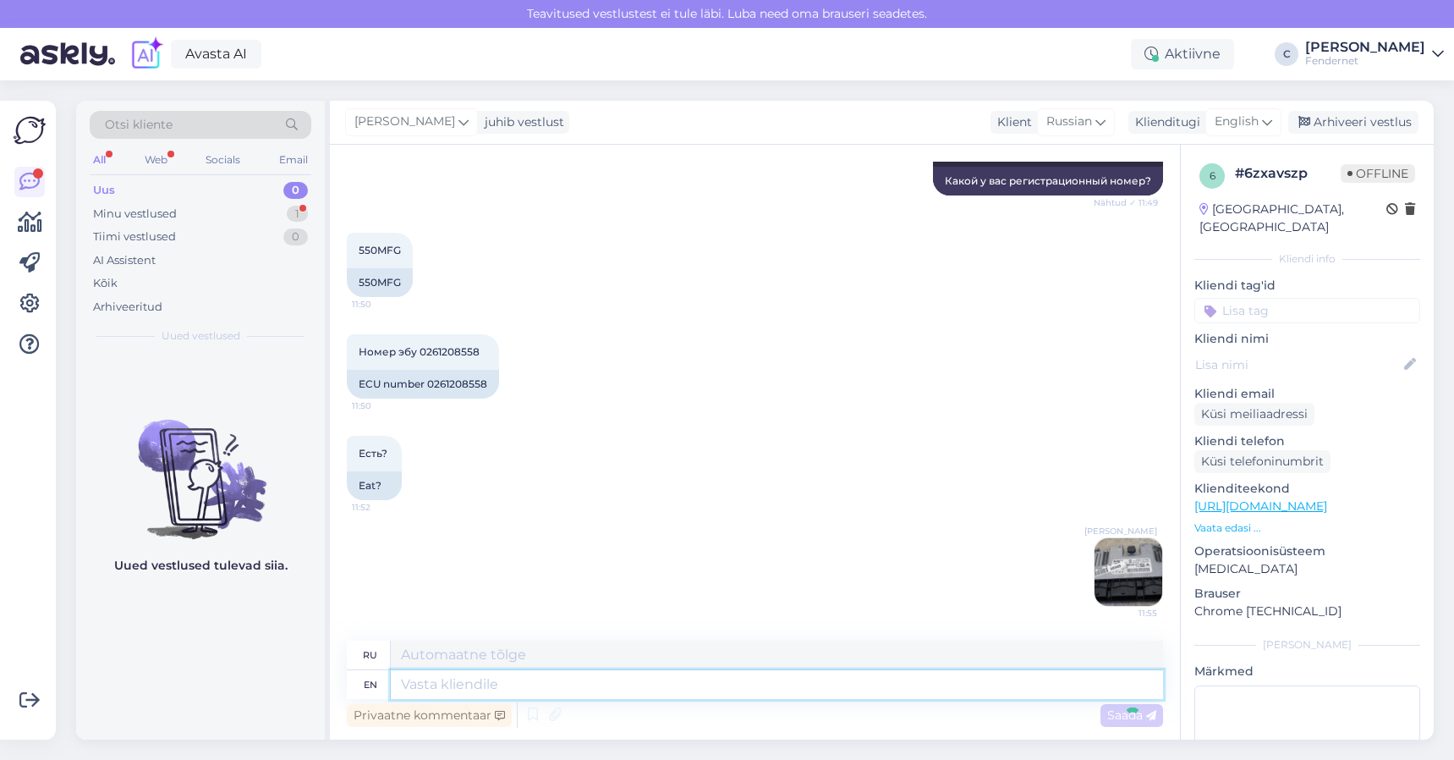
scroll to position [426, 0]
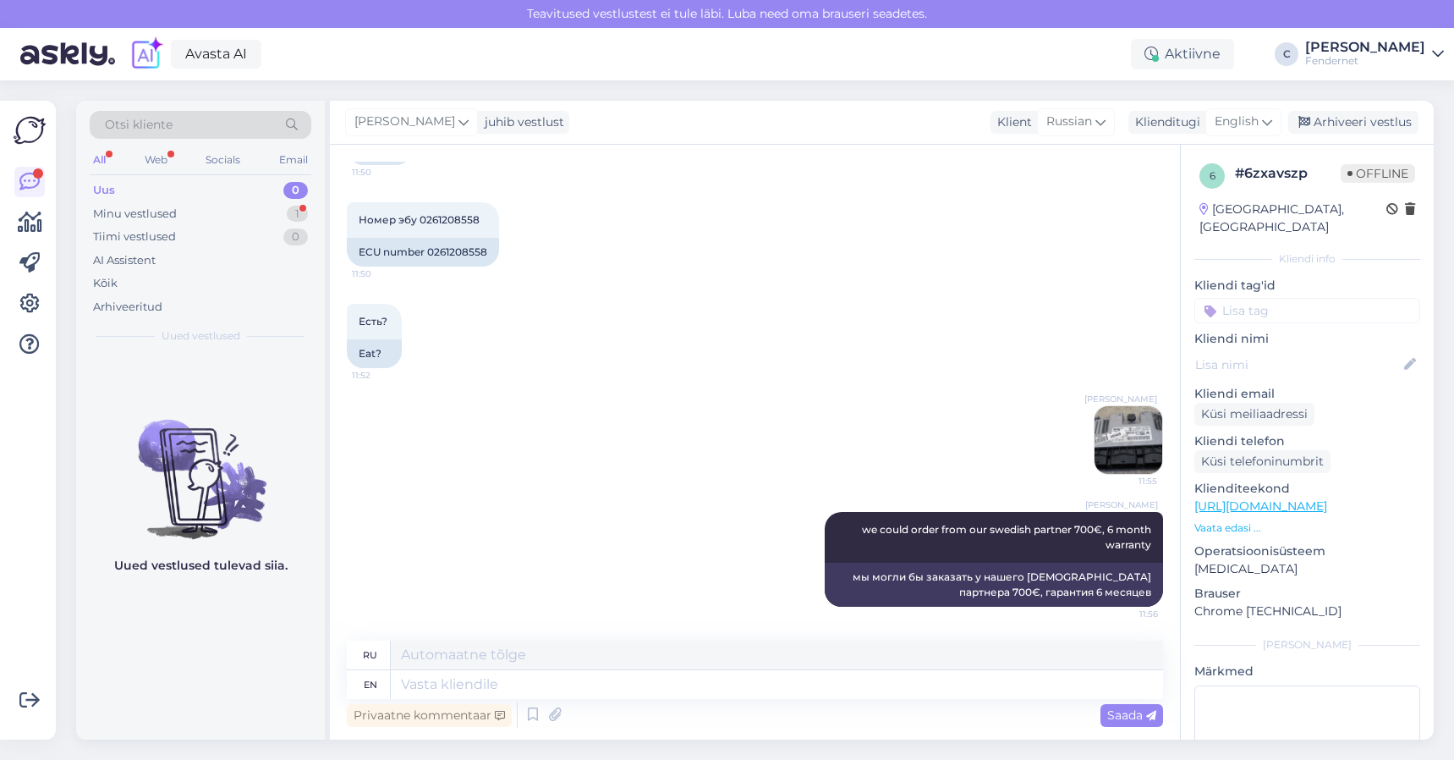
click at [981, 721] on div "Privaatne kommentaar Saada" at bounding box center [755, 715] width 816 height 32
click at [233, 208] on div "Minu vestlused 1" at bounding box center [201, 214] width 222 height 24
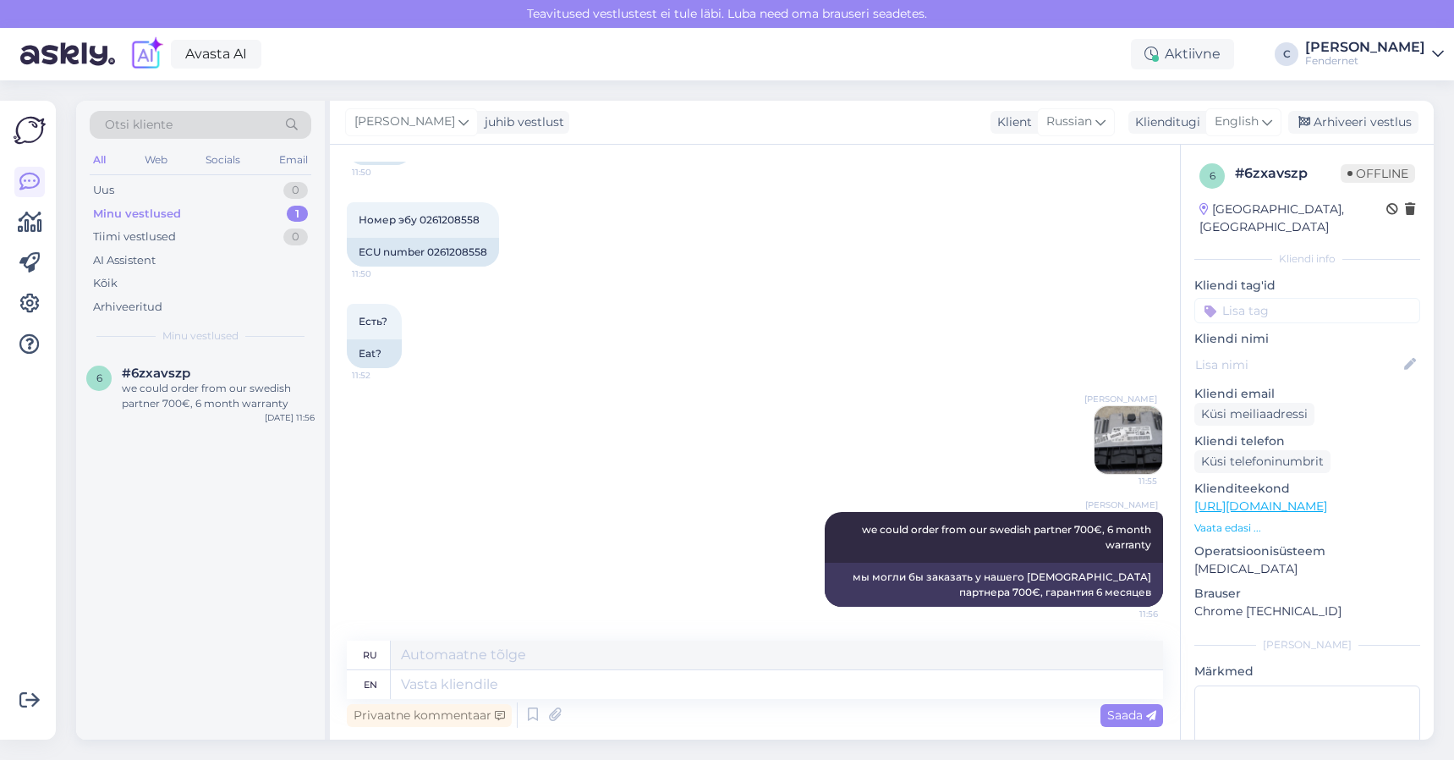
click at [1096, 431] on img at bounding box center [1129, 440] width 68 height 68
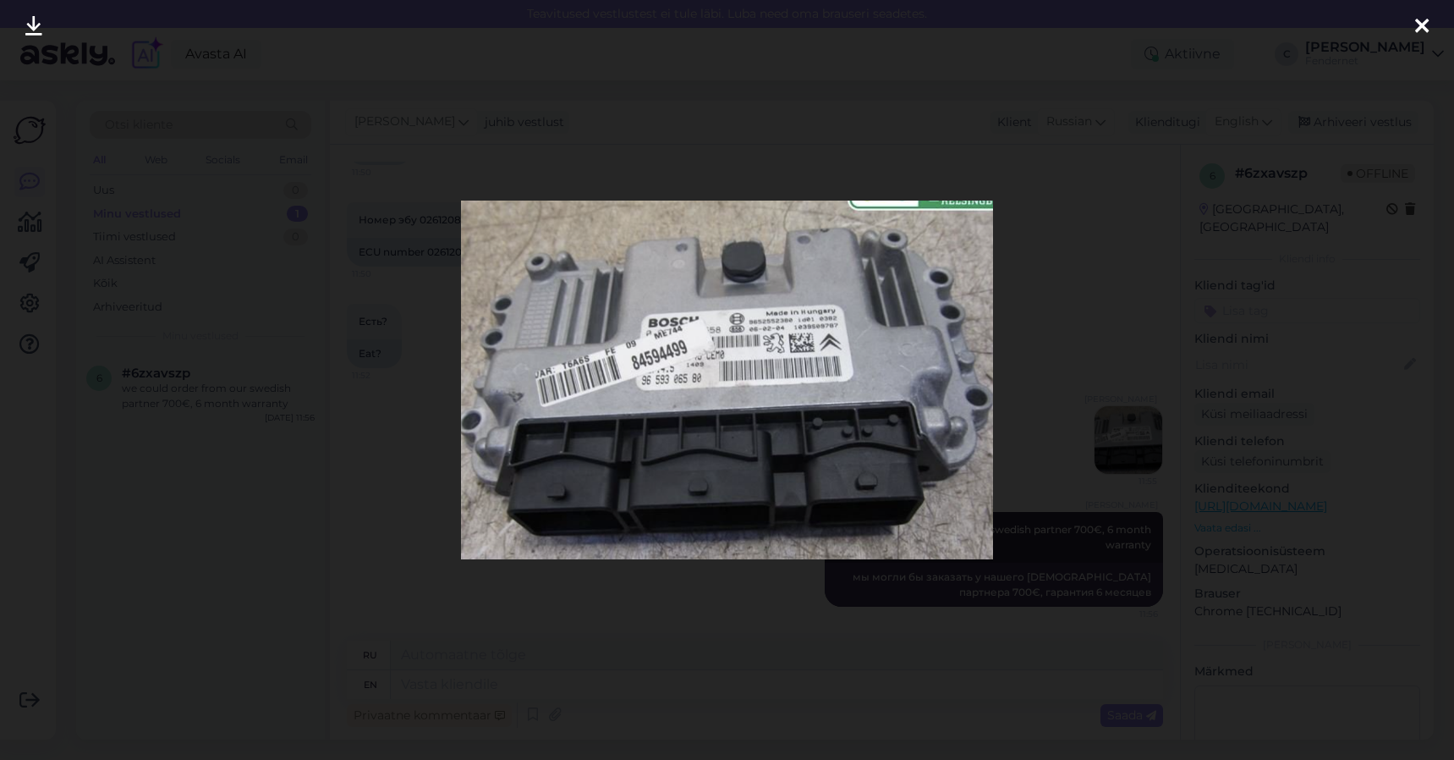
click at [720, 606] on div at bounding box center [727, 380] width 1454 height 760
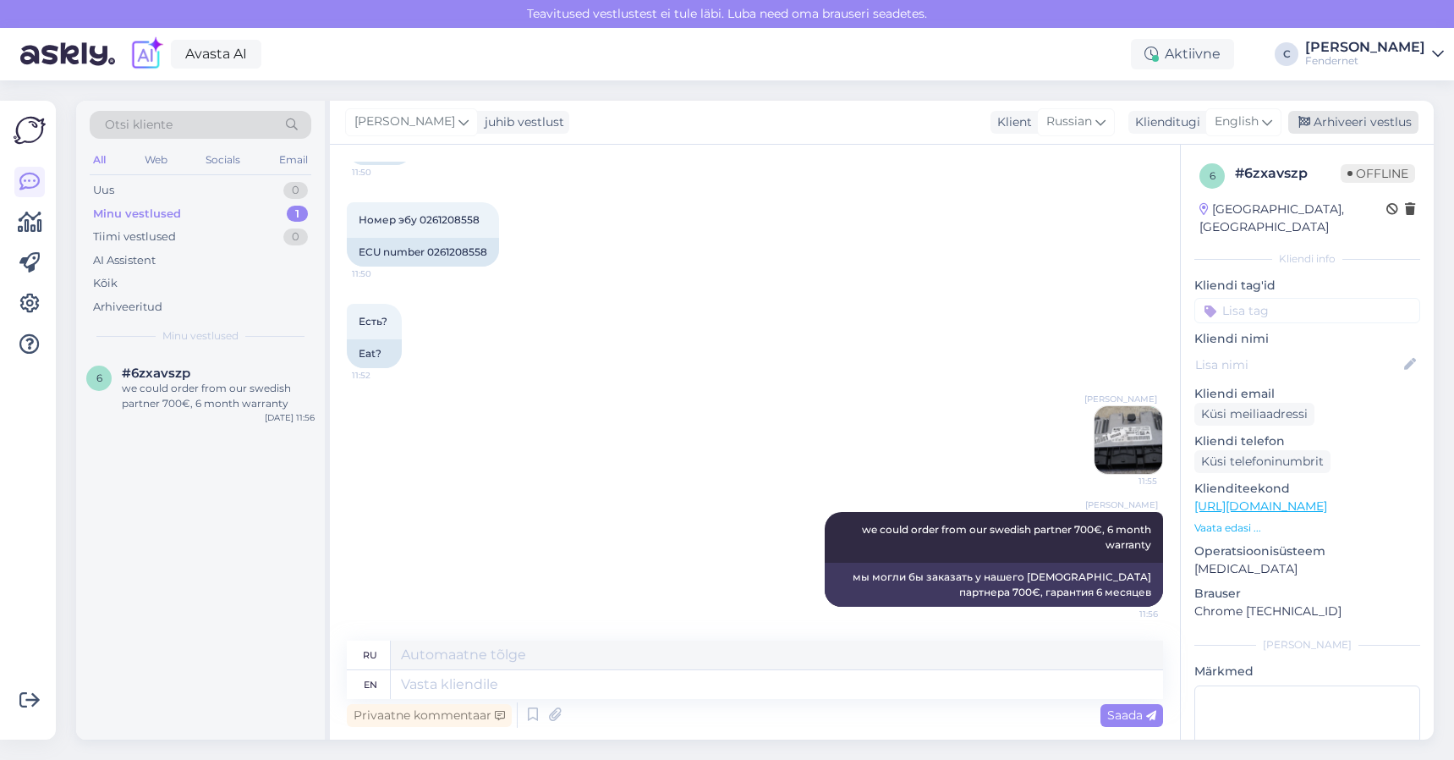
click at [1321, 114] on div "Arhiveeri vestlus" at bounding box center [1353, 122] width 130 height 23
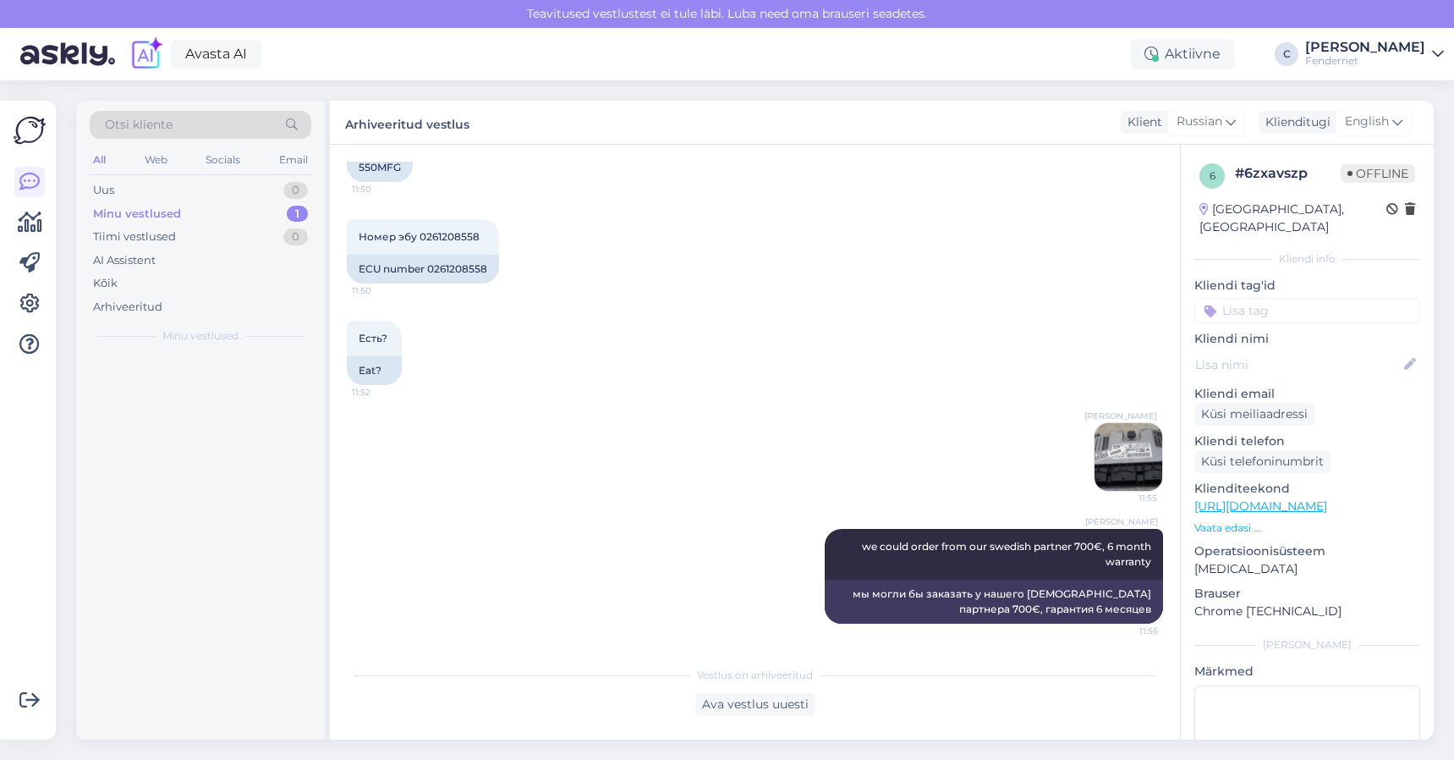
scroll to position [409, 0]
